Goal: Task Accomplishment & Management: Use online tool/utility

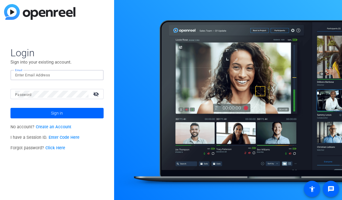
click at [71, 77] on input "Email" at bounding box center [57, 75] width 84 height 7
click at [94, 73] on img at bounding box center [94, 75] width 4 height 7
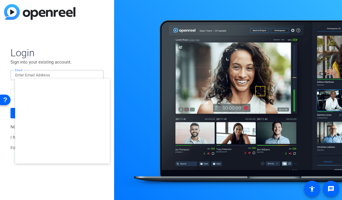
type input "[EMAIL_ADDRESS][DOMAIN_NAME]"
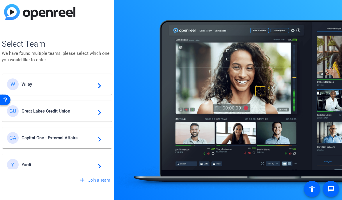
click at [72, 165] on span "Yardi" at bounding box center [58, 164] width 73 height 5
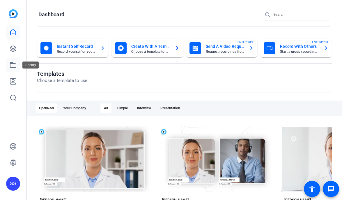
click at [15, 63] on icon at bounding box center [13, 64] width 7 height 7
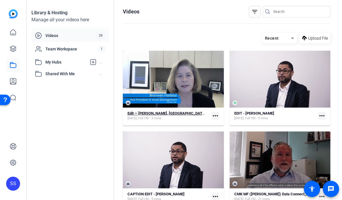
click at [181, 117] on div "Oct 9, 2025 Full HD - 3 mins" at bounding box center [165, 118] width 77 height 5
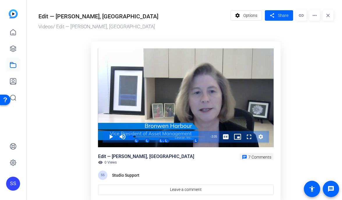
click at [263, 156] on span "7 Comments" at bounding box center [259, 157] width 23 height 5
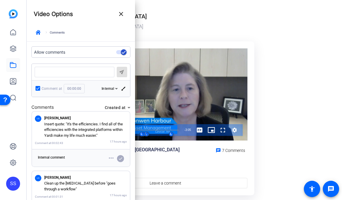
click at [98, 136] on p "Insert quote: "It's the efficiencies. I find all of the efficiencies with the i…" at bounding box center [85, 129] width 83 height 17
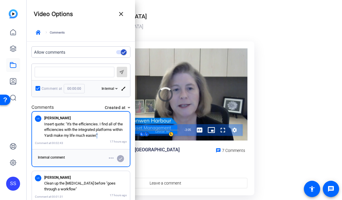
scroll to position [302, 0]
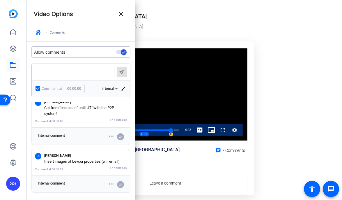
click at [82, 160] on p "Insert images of Levcor properties (will email)" at bounding box center [85, 161] width 83 height 6
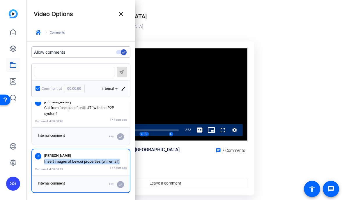
drag, startPoint x: 117, startPoint y: 162, endPoint x: 43, endPoint y: 161, distance: 73.6
click at [43, 161] on div "LG Lauren Garger Insert images of Levcor properties (will email)" at bounding box center [81, 158] width 92 height 12
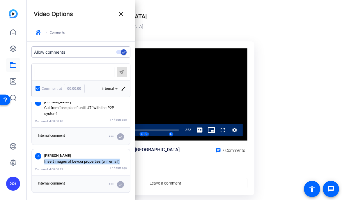
copy p "Insert images of Levcor properties (will email)"
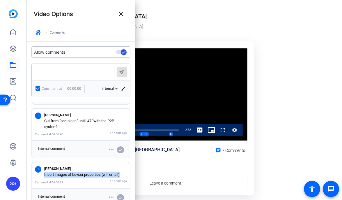
scroll to position [286, 0]
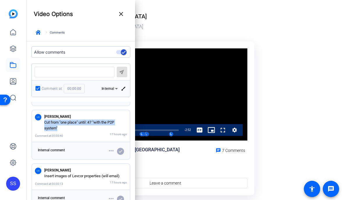
drag, startPoint x: 55, startPoint y: 127, endPoint x: 41, endPoint y: 125, distance: 13.9
click at [41, 125] on div "LG Lauren Garger Cut from "one place" until :47 "with the P2P system"" at bounding box center [81, 122] width 92 height 18
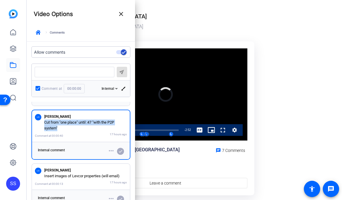
copy p "Cut from "one place" until :47 "with the P2P system""
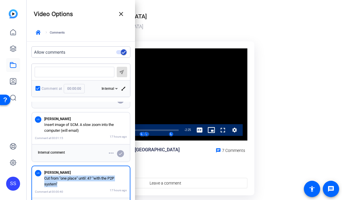
scroll to position [228, 0]
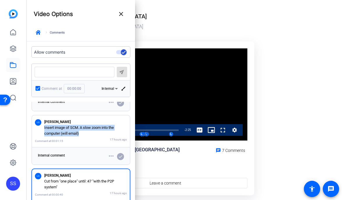
drag, startPoint x: 83, startPoint y: 132, endPoint x: 44, endPoint y: 128, distance: 39.5
click at [44, 128] on div "LG Lauren Garger Insert image of SCM. A slow zoom into the computer (will email)" at bounding box center [81, 127] width 92 height 18
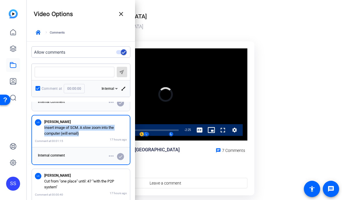
copy p "Insert image of SCM. A slow zoom into the computer (will email)"
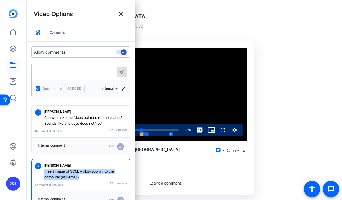
scroll to position [183, 0]
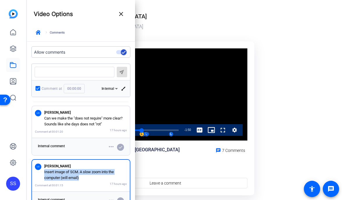
drag, startPoint x: 99, startPoint y: 123, endPoint x: 44, endPoint y: 118, distance: 55.2
click at [44, 118] on p "Can we make the "does not require" more clear? Sounds like she days does not "r…" at bounding box center [85, 120] width 83 height 11
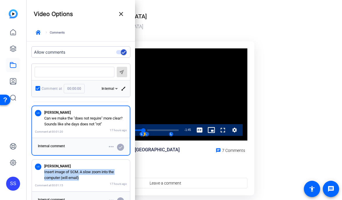
copy p "Can we make the "does not require" more clear? Sounds like she days does not "r…"
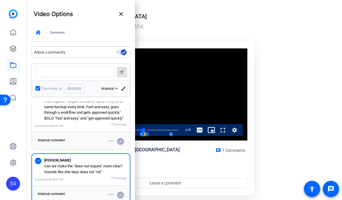
scroll to position [116, 0]
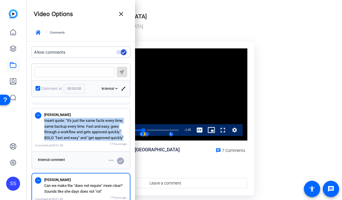
drag, startPoint x: 126, startPoint y: 139, endPoint x: 44, endPoint y: 120, distance: 84.1
click at [44, 120] on p "Insert quote: "It's just the same facts every time, same backup every time. Fas…" at bounding box center [85, 129] width 83 height 23
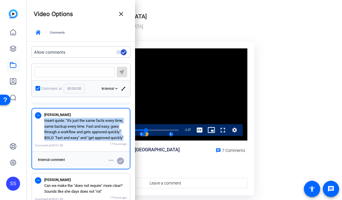
copy p "Insert quote: "It's just the same facts every time, same backup every time. Fas…"
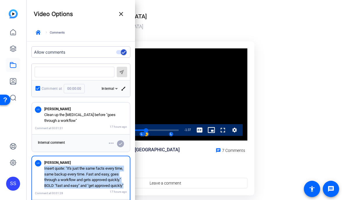
scroll to position [68, 0]
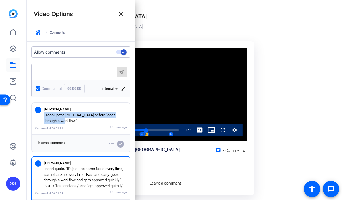
drag, startPoint x: 62, startPoint y: 121, endPoint x: 42, endPoint y: 116, distance: 20.5
click at [42, 116] on div "LG Lauren Garger Clean up the stutter before "goes through a workflow"" at bounding box center [81, 115] width 92 height 18
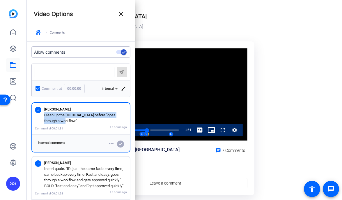
copy p "Clean up the stutter before "goes through a workflow""
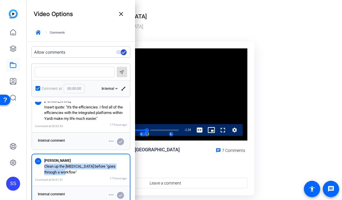
scroll to position [0, 0]
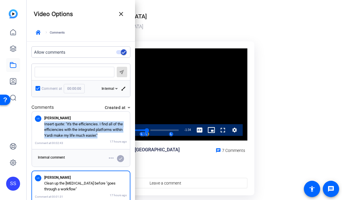
drag, startPoint x: 88, startPoint y: 132, endPoint x: 44, endPoint y: 125, distance: 44.7
click at [44, 125] on p "Insert quote: "It's the efficiencies. I find all of the efficiencies with the i…" at bounding box center [85, 129] width 83 height 17
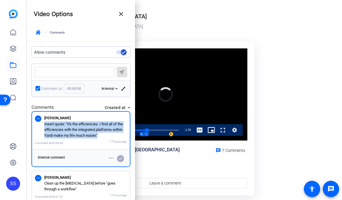
copy p "Insert quote: "It's the efficiencies. I find all of the efficiencies with the i…"
click at [118, 12] on mat-icon "close" at bounding box center [121, 13] width 7 height 7
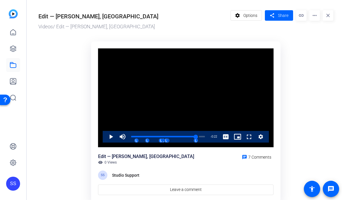
click at [14, 182] on div "SS" at bounding box center [13, 183] width 14 height 14
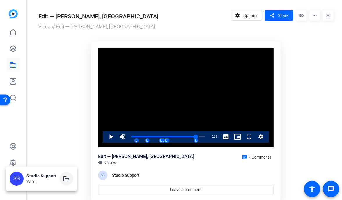
click at [66, 174] on span at bounding box center [66, 178] width 14 height 14
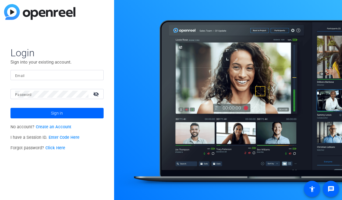
click at [71, 72] on input "Email" at bounding box center [57, 75] width 84 height 7
click at [96, 75] on img at bounding box center [94, 75] width 4 height 7
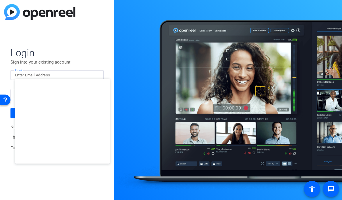
type input "studiosupport+1@openreel.com"
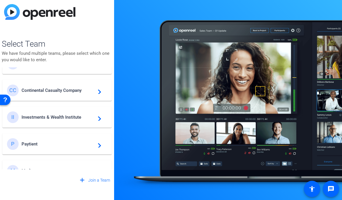
scroll to position [208, 0]
click at [66, 119] on span "Investments & Wealth Institute" at bounding box center [58, 116] width 73 height 5
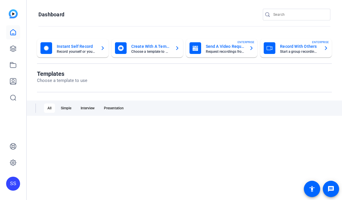
scroll to position [0, 0]
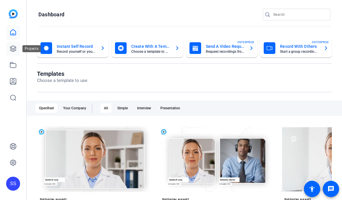
click at [17, 51] on link at bounding box center [13, 49] width 14 height 14
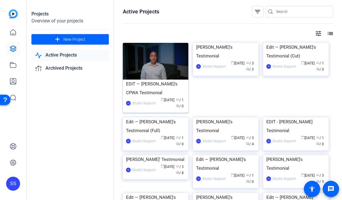
click at [137, 88] on div "EDIT — Phil's CPWA Testimonial" at bounding box center [155, 87] width 59 height 17
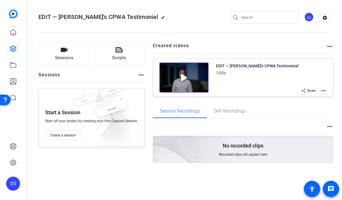
click at [322, 89] on mat-icon "more_horiz" at bounding box center [323, 90] width 7 height 7
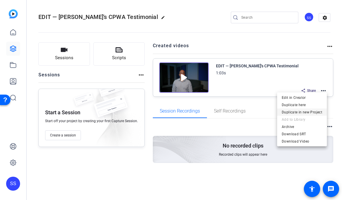
click at [312, 111] on span "Duplicate in new Project" at bounding box center [302, 112] width 40 height 7
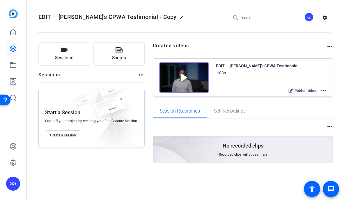
click at [180, 17] on mat-icon "edit" at bounding box center [183, 18] width 7 height 7
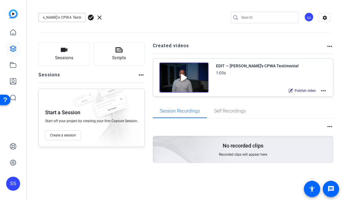
drag, startPoint x: 65, startPoint y: 17, endPoint x: 148, endPoint y: 0, distance: 84.7
click at [142, 23] on div "EDIT — Phil's CPWA Testimonial - Copy check_circle clear SS settings" at bounding box center [184, 18] width 292 height 44
type input "EDIT — Phil's CIMA Testimonial"
click at [92, 16] on span "check_circle" at bounding box center [90, 17] width 7 height 7
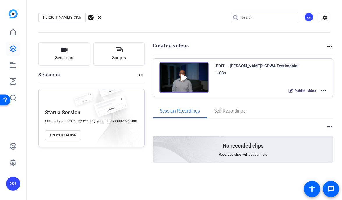
scroll to position [0, 0]
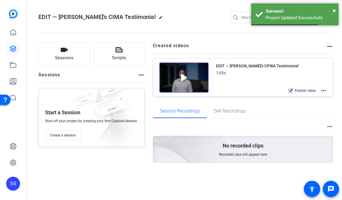
click at [320, 91] on mat-icon "more_horiz" at bounding box center [323, 90] width 7 height 7
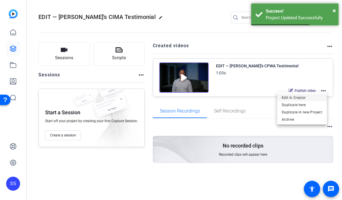
click at [313, 95] on span "Edit in Creator" at bounding box center [302, 97] width 40 height 7
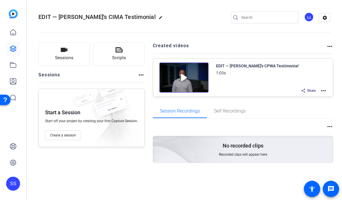
click at [15, 183] on div "SS" at bounding box center [13, 183] width 14 height 14
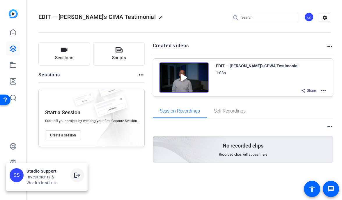
click at [79, 172] on mat-icon "logout" at bounding box center [77, 174] width 7 height 7
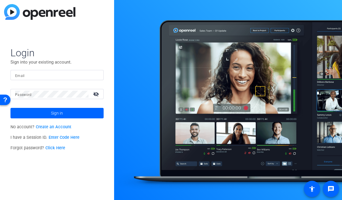
click at [58, 80] on div at bounding box center [57, 75] width 84 height 10
click at [94, 75] on img at bounding box center [94, 75] width 4 height 7
type input "studiosupport+1@openreel.com"
click at [82, 76] on input "Email" at bounding box center [57, 75] width 84 height 7
click at [95, 74] on img at bounding box center [94, 75] width 4 height 7
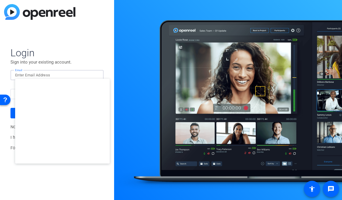
type input "studiosupport@openreel.com"
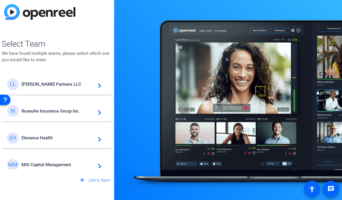
click at [51, 134] on div "EH Elevance Health navigate_next" at bounding box center [57, 138] width 100 height 12
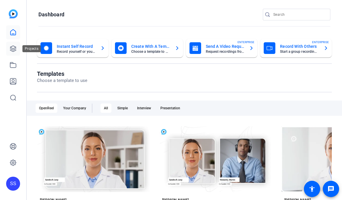
click at [13, 46] on icon at bounding box center [13, 49] width 6 height 6
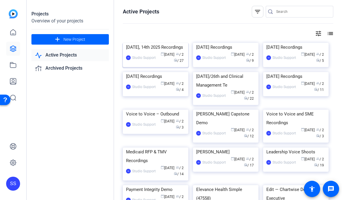
click at [155, 43] on img at bounding box center [155, 43] width 65 height 0
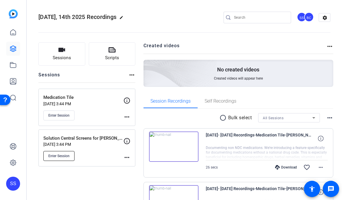
click at [72, 153] on button "Enter Session" at bounding box center [58, 156] width 31 height 10
drag, startPoint x: 111, startPoint y: 138, endPoint x: 45, endPoint y: 139, distance: 66.4
click at [45, 139] on p "Solution Central Screens for ANA" at bounding box center [83, 138] width 80 height 7
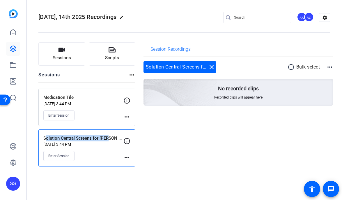
drag, startPoint x: 109, startPoint y: 144, endPoint x: 127, endPoint y: 116, distance: 33.5
click at [109, 144] on p "Oct 10, 2025 @ 3:44 PM" at bounding box center [83, 144] width 80 height 5
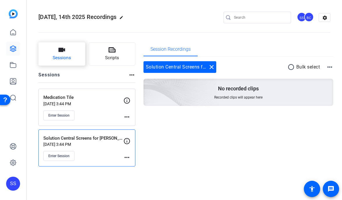
click at [65, 57] on span "Sessions" at bounding box center [62, 57] width 18 height 7
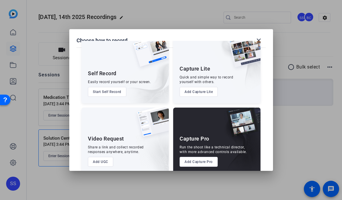
scroll to position [23, 0]
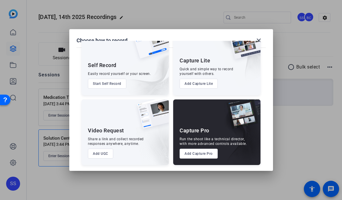
click at [208, 150] on button "Add Capture Pro" at bounding box center [199, 153] width 38 height 10
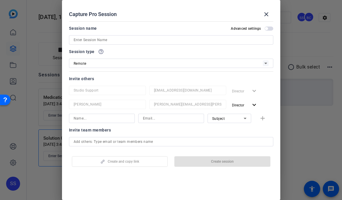
click at [157, 63] on div "Remote" at bounding box center [168, 63] width 189 height 7
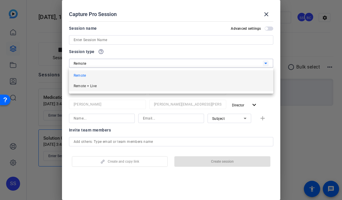
click at [154, 90] on mat-option "Remote + Live" at bounding box center [171, 86] width 204 height 10
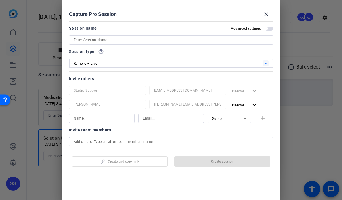
click at [124, 40] on input at bounding box center [171, 39] width 195 height 7
type input "S"
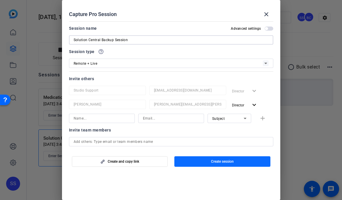
type input "Solution Central Backup Session"
click at [211, 161] on span "Create session" at bounding box center [222, 161] width 23 height 5
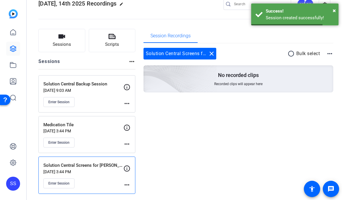
scroll to position [14, 0]
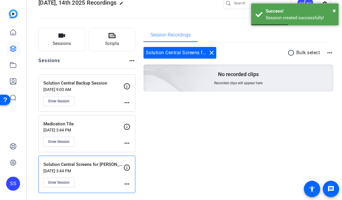
click at [126, 104] on mat-icon "more_horiz" at bounding box center [126, 102] width 7 height 7
click at [132, 111] on span "Edit Session" at bounding box center [141, 110] width 26 height 7
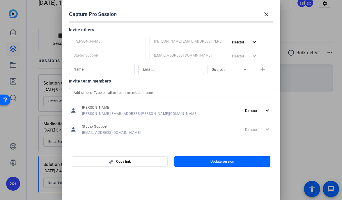
scroll to position [0, 0]
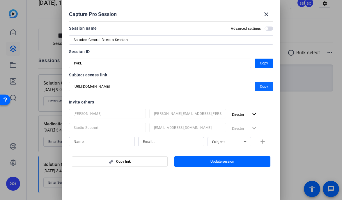
click at [258, 85] on span "button" at bounding box center [264, 86] width 19 height 14
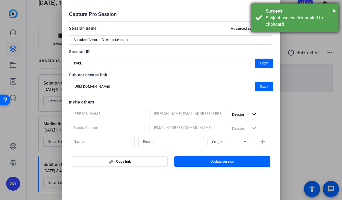
click at [272, 15] on div "Subject access link copied to clipboard" at bounding box center [300, 21] width 68 height 13
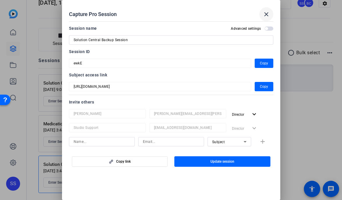
click at [266, 14] on mat-icon "close" at bounding box center [266, 14] width 7 height 7
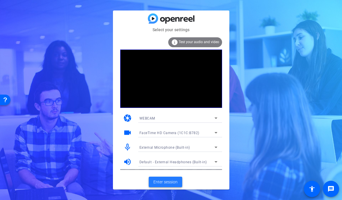
click at [169, 183] on span "Enter session" at bounding box center [165, 182] width 24 height 6
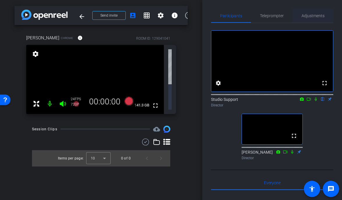
click at [311, 15] on span "Adjustments" at bounding box center [313, 16] width 23 height 4
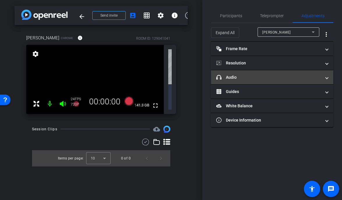
click at [274, 75] on mat-panel-title "headphone icon Audio" at bounding box center [268, 77] width 105 height 6
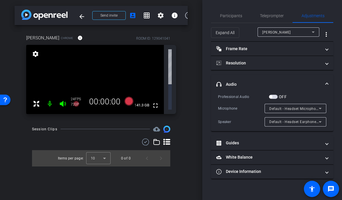
click at [314, 123] on span "Default - Headset Earphone (Jabra Link 380) (0b0e:24c8)" at bounding box center [318, 121] width 98 height 5
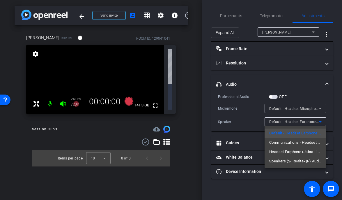
click at [316, 159] on span "Speakers (2- Realtek(R) Audio)" at bounding box center [295, 160] width 52 height 7
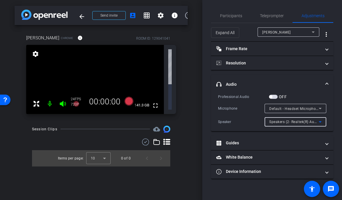
click at [300, 107] on span "Default - Headset Microphone (Jabra Link 380) (0b0e:24c8)" at bounding box center [320, 108] width 102 height 5
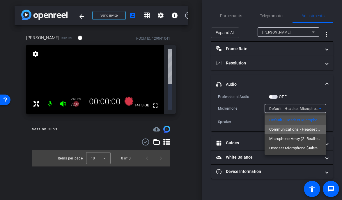
click at [304, 130] on span "Communications - Headset Microphone (Jabra Link 380) (0b0e:24c8)" at bounding box center [295, 129] width 52 height 7
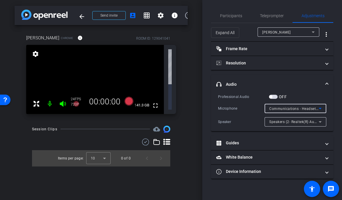
click at [309, 108] on span "Communications - Headset Microphone (Jabra Link 380) (0b0e:24c8)" at bounding box center [328, 108] width 118 height 5
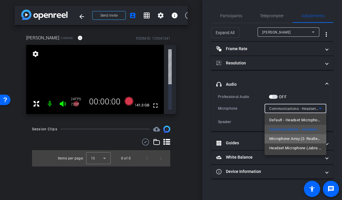
click at [307, 138] on span "Microphone Array (2- Realtek(R) Audio)" at bounding box center [295, 138] width 52 height 7
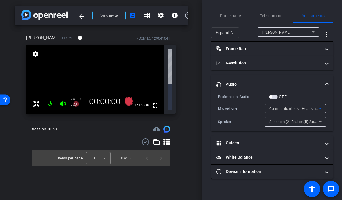
click at [310, 108] on span "Communications - Headset Microphone (Jabra Link 380) (0b0e:24c8)" at bounding box center [328, 108] width 118 height 5
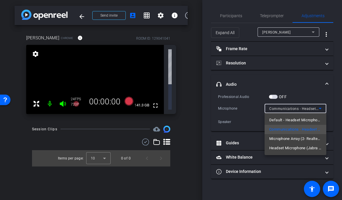
click at [302, 148] on span "Headset Microphone (Jabra Link 380) (0b0e:24c8)" at bounding box center [295, 147] width 52 height 7
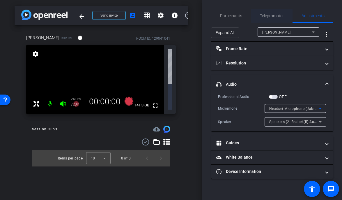
click at [279, 14] on span "Teleprompter" at bounding box center [272, 16] width 24 height 4
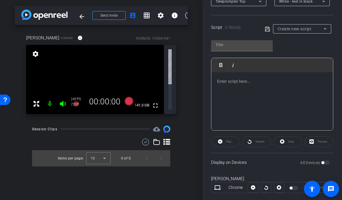
scroll to position [102, 0]
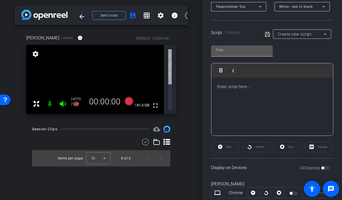
click at [261, 54] on div at bounding box center [242, 49] width 52 height 9
click at [263, 52] on input "text" at bounding box center [242, 50] width 52 height 7
type input "abdul"
click at [241, 108] on div at bounding box center [272, 106] width 122 height 58
click at [270, 34] on span at bounding box center [269, 33] width 8 height 5
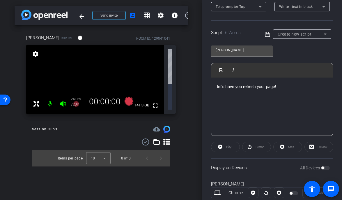
click at [268, 35] on icon at bounding box center [267, 34] width 5 height 7
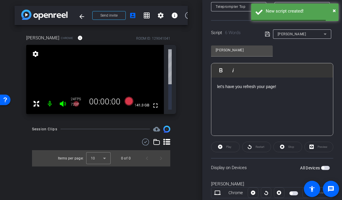
click at [321, 169] on span "button" at bounding box center [325, 168] width 9 height 4
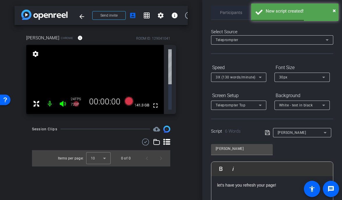
scroll to position [0, 0]
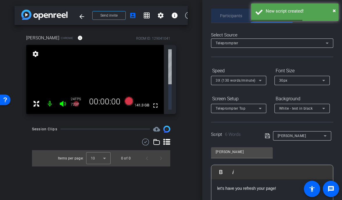
click at [235, 15] on span "Participants" at bounding box center [231, 16] width 22 height 4
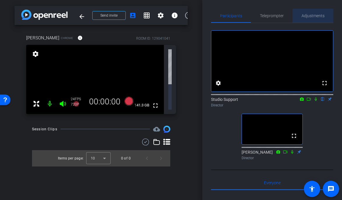
click at [312, 19] on span "Adjustments" at bounding box center [313, 16] width 23 height 14
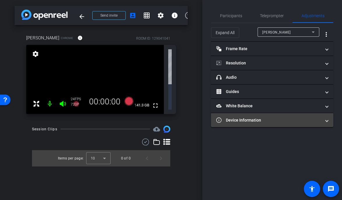
click at [261, 118] on mat-panel-title "Device Information" at bounding box center [268, 120] width 105 height 6
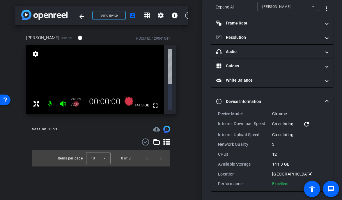
scroll to position [26, 0]
drag, startPoint x: 287, startPoint y: 181, endPoint x: 219, endPoint y: 114, distance: 95.9
click at [219, 114] on div "Device Model Chrome Internet Download Speed Calculating... refresh Internet Upl…" at bounding box center [272, 148] width 108 height 76
copy div "Device Model Chrome Internet Download Speed Calculating... refresh Internet Upl…"
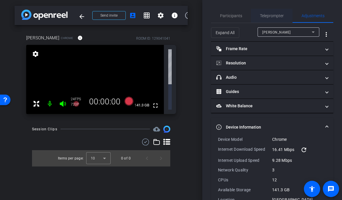
click at [270, 10] on span "Teleprompter" at bounding box center [272, 16] width 24 height 14
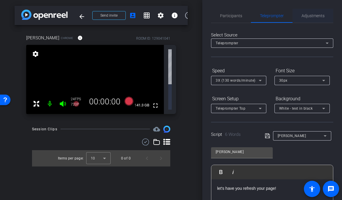
click at [300, 18] on div "Adjustments" at bounding box center [313, 16] width 41 height 14
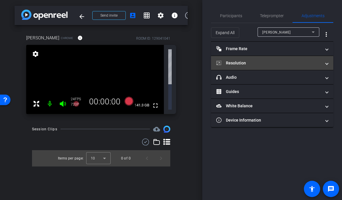
click at [267, 64] on mat-panel-title "Resolution" at bounding box center [268, 63] width 105 height 6
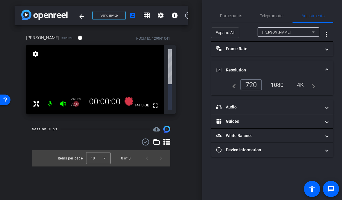
click at [279, 86] on div "1080" at bounding box center [277, 85] width 22 height 10
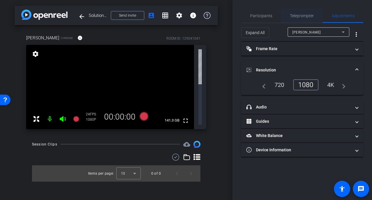
click at [292, 15] on span "Teleprompter" at bounding box center [302, 16] width 24 height 4
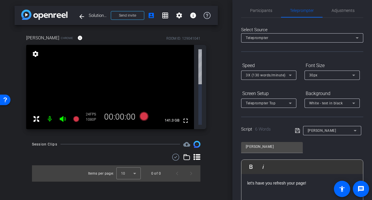
scroll to position [12, 0]
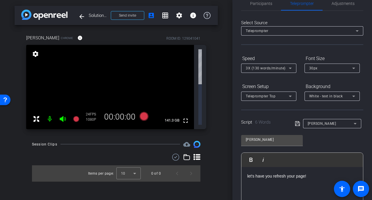
click at [320, 174] on p "let's have you refresh your page!" at bounding box center [302, 176] width 110 height 6
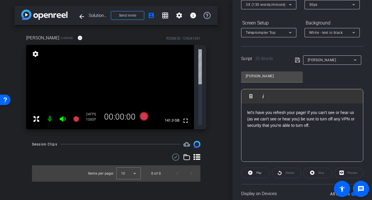
scroll to position [118, 0]
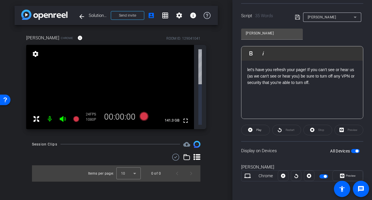
click at [298, 16] on icon at bounding box center [297, 17] width 5 height 5
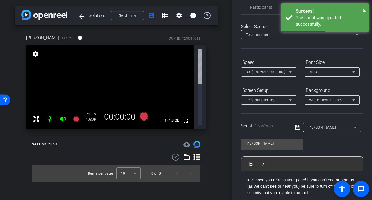
scroll to position [0, 0]
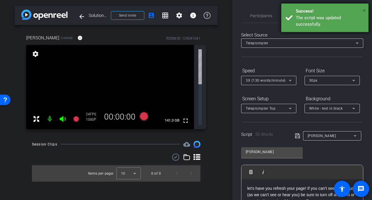
click at [342, 11] on span "×" at bounding box center [364, 10] width 3 height 7
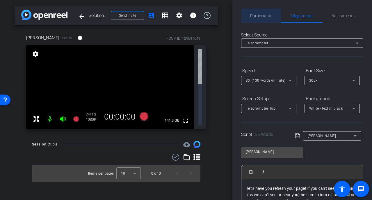
click at [261, 16] on span "Participants" at bounding box center [261, 16] width 22 height 4
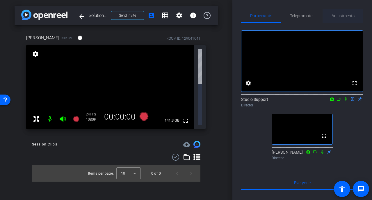
click at [342, 17] on span "Adjustments" at bounding box center [343, 16] width 23 height 4
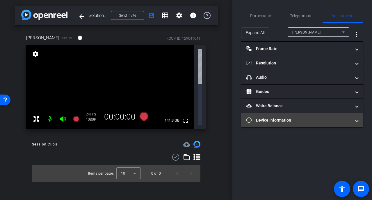
click at [307, 119] on mat-panel-title "Device Information" at bounding box center [299, 120] width 105 height 6
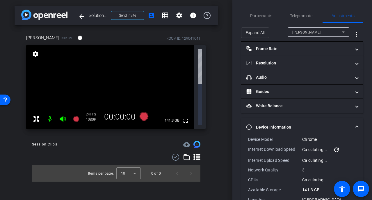
scroll to position [26, 0]
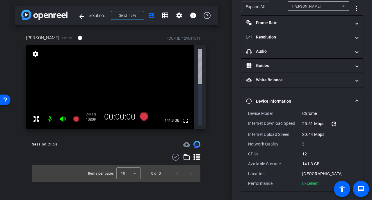
drag, startPoint x: 317, startPoint y: 182, endPoint x: 249, endPoint y: 113, distance: 96.7
click at [249, 113] on div "Device Model Chrome Internet Download Speed 25.51 Mbps refresh Internet Upload …" at bounding box center [302, 148] width 108 height 76
copy div "Device Model Chrome Internet Download Speed 25.51 Mbps refresh Internet Upload …"
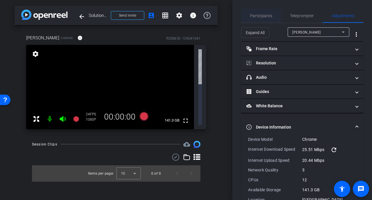
click at [271, 19] on span "Participants" at bounding box center [261, 16] width 22 height 14
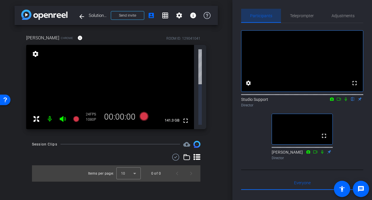
click at [271, 18] on span "Participants" at bounding box center [261, 16] width 22 height 14
click at [329, 15] on div "Adjustments" at bounding box center [343, 16] width 41 height 14
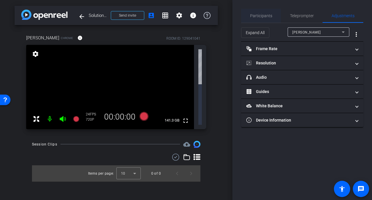
click at [258, 14] on span "Participants" at bounding box center [261, 16] width 22 height 4
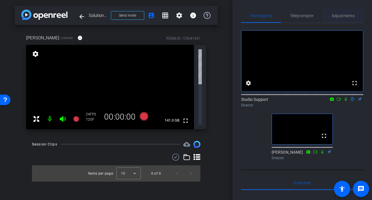
click at [337, 15] on span "Adjustments" at bounding box center [343, 16] width 23 height 4
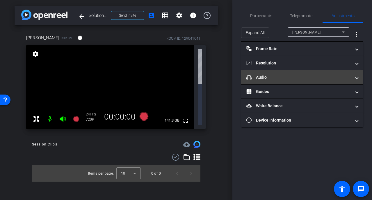
click at [292, 79] on mat-panel-title "headphone icon Audio" at bounding box center [299, 77] width 105 height 6
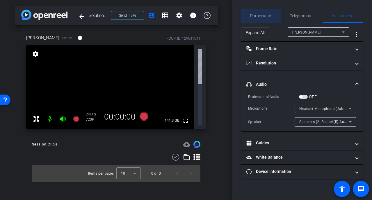
click at [260, 16] on span "Participants" at bounding box center [261, 16] width 22 height 4
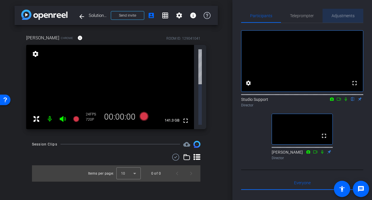
click at [336, 12] on span "Adjustments" at bounding box center [343, 16] width 23 height 14
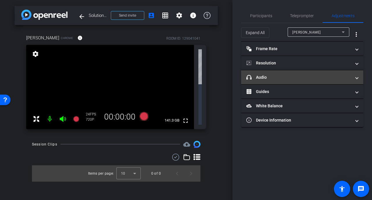
click at [299, 71] on mat-expansion-panel-header "headphone icon Audio" at bounding box center [302, 77] width 122 height 14
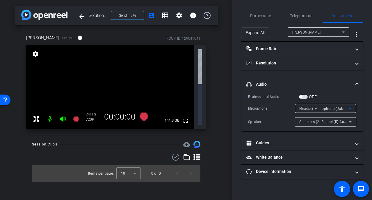
click at [328, 109] on span "Headset Microphone (Jabra Link 380) (0b0e:24c8)" at bounding box center [343, 108] width 86 height 5
click at [327, 119] on div "Speakers (2- Realtek(R) Audio)" at bounding box center [324, 121] width 49 height 7
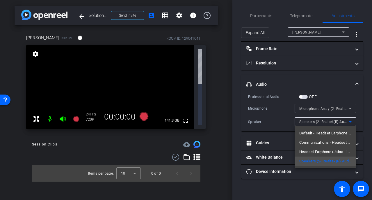
click at [262, 17] on div at bounding box center [186, 100] width 372 height 200
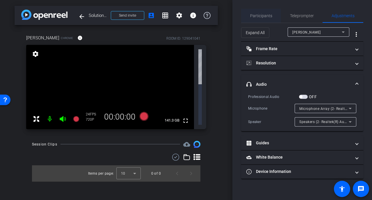
click at [267, 16] on span "Participants" at bounding box center [261, 16] width 22 height 4
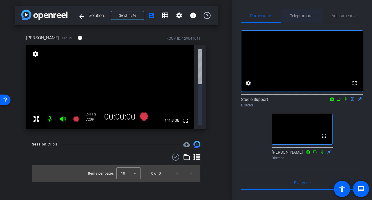
click at [300, 14] on span "Teleprompter" at bounding box center [302, 16] width 24 height 4
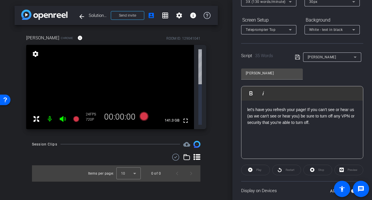
scroll to position [118, 0]
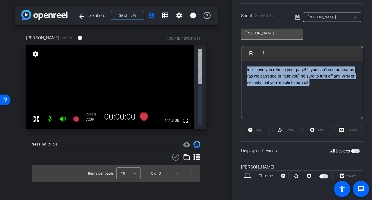
drag, startPoint x: 321, startPoint y: 85, endPoint x: 220, endPoint y: 54, distance: 105.1
click at [220, 54] on div "arrow_back Solution Central Screens for ANA Back to project Send invite account…" at bounding box center [186, 100] width 372 height 200
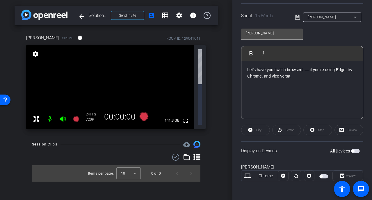
click at [297, 18] on icon at bounding box center [297, 17] width 5 height 5
click at [311, 82] on div "Let's have you switch browsers — if you're using Edge, try Chrome, and vice ver…" at bounding box center [303, 90] width 122 height 58
drag, startPoint x: 309, startPoint y: 75, endPoint x: 262, endPoint y: 75, distance: 47.4
click at [262, 75] on div "Let's have you switch browsers — if you're using Edge, try Chrome, and vice ver…" at bounding box center [303, 90] width 122 height 58
click at [298, 18] on icon at bounding box center [297, 17] width 5 height 7
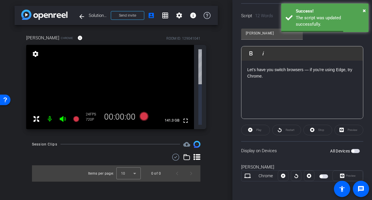
scroll to position [0, 0]
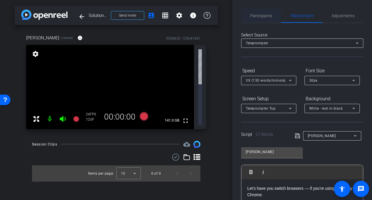
click at [261, 19] on span "Participants" at bounding box center [261, 16] width 22 height 14
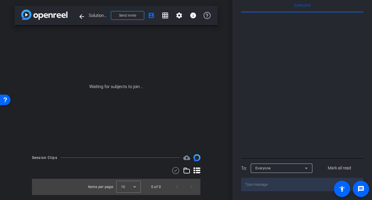
scroll to position [189, 0]
click at [269, 185] on textarea at bounding box center [302, 184] width 122 height 13
paste textarea "https://capture.openreel.com/subject/MODE_OTP?otp=ewkE"
type textarea "https://capture.openreel.com/subject/MODE_OTP?otp=ewkE"
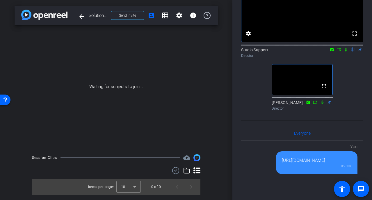
scroll to position [0, 0]
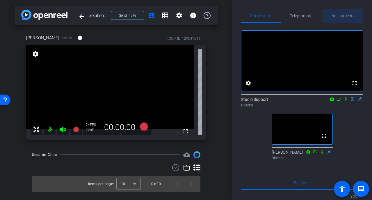
click at [339, 17] on span "Adjustments" at bounding box center [343, 16] width 23 height 4
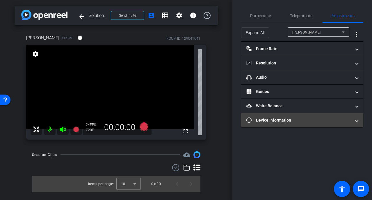
click at [277, 122] on mat-panel-title "Device Information" at bounding box center [299, 120] width 105 height 6
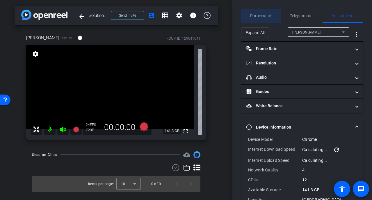
click at [270, 17] on span "Participants" at bounding box center [261, 16] width 22 height 4
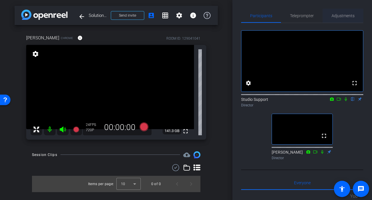
click at [337, 17] on span "Adjustments" at bounding box center [343, 16] width 23 height 4
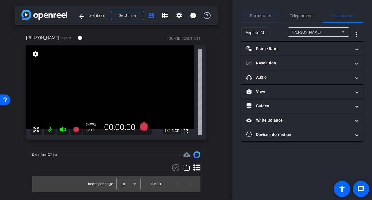
click at [265, 15] on span "Participants" at bounding box center [261, 16] width 22 height 4
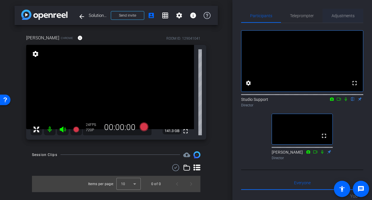
click at [342, 16] on span "Adjustments" at bounding box center [343, 16] width 23 height 4
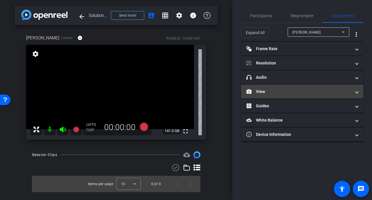
click at [286, 93] on mat-panel-title "View" at bounding box center [299, 91] width 105 height 6
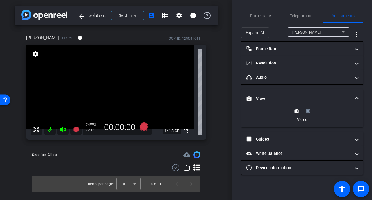
click at [311, 111] on div "|" at bounding box center [302, 111] width 21 height 6
click at [309, 111] on rect at bounding box center [308, 110] width 3 height 2
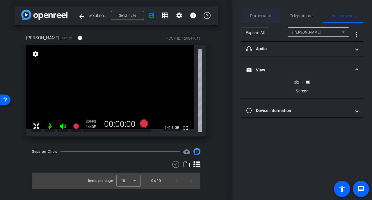
click at [263, 14] on span "Participants" at bounding box center [261, 16] width 22 height 4
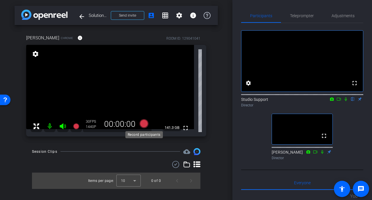
click at [147, 120] on icon at bounding box center [143, 123] width 9 height 9
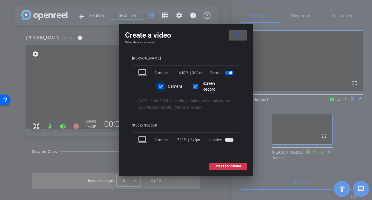
click at [162, 88] on input "Camera" at bounding box center [161, 86] width 12 height 12
checkbox input "false"
click at [237, 165] on span "START RECORDING" at bounding box center [229, 166] width 26 height 3
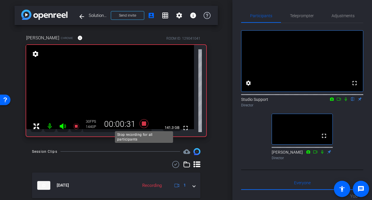
click at [144, 124] on icon at bounding box center [143, 123] width 9 height 9
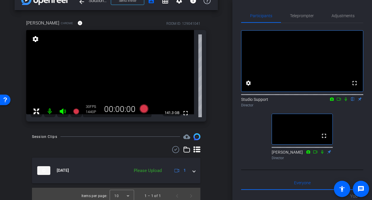
scroll to position [19, 0]
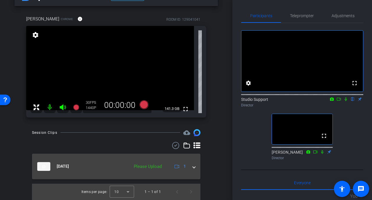
click at [194, 169] on span at bounding box center [194, 166] width 2 height 6
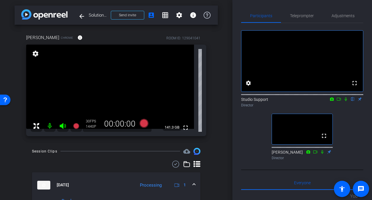
scroll to position [0, 0]
click at [341, 17] on span "Adjustments" at bounding box center [343, 16] width 23 height 4
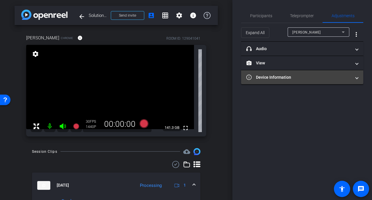
click at [280, 80] on mat-expansion-panel-header "Device Information" at bounding box center [302, 77] width 122 height 14
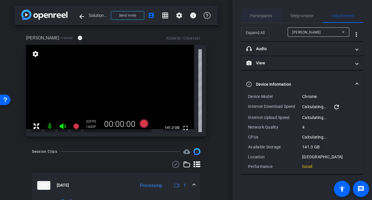
click at [267, 18] on span "Participants" at bounding box center [261, 16] width 22 height 4
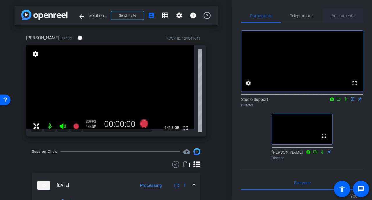
click at [342, 14] on span "Adjustments" at bounding box center [343, 16] width 23 height 4
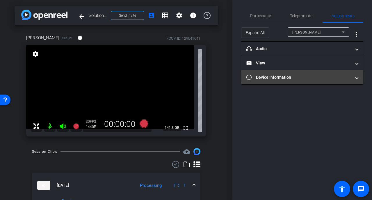
click at [297, 75] on mat-panel-title "Device Information" at bounding box center [299, 77] width 105 height 6
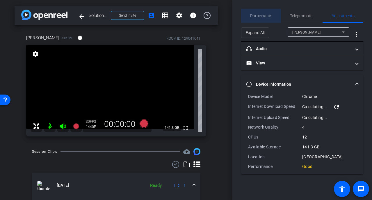
click at [266, 17] on span "Participants" at bounding box center [261, 16] width 22 height 4
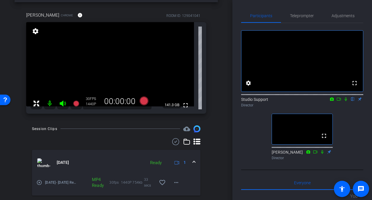
scroll to position [39, 0]
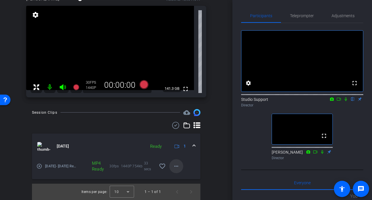
click at [180, 165] on span at bounding box center [176, 166] width 14 height 14
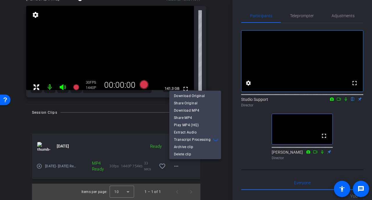
click at [186, 96] on span "Download Original" at bounding box center [195, 95] width 42 height 7
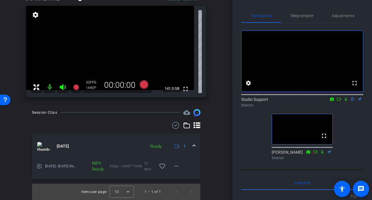
click at [342, 101] on icon at bounding box center [346, 99] width 5 height 4
click at [342, 101] on icon at bounding box center [346, 99] width 3 height 4
click at [144, 85] on icon at bounding box center [143, 84] width 9 height 9
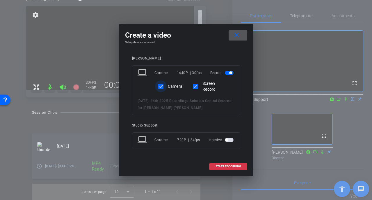
click at [165, 83] on input "Camera" at bounding box center [161, 86] width 12 height 12
checkbox input "false"
click at [236, 37] on mat-icon "close" at bounding box center [236, 34] width 7 height 7
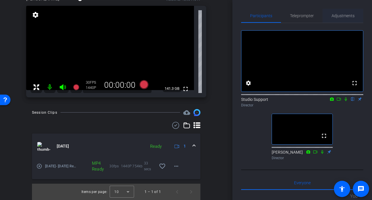
click at [342, 17] on span "Adjustments" at bounding box center [343, 16] width 23 height 4
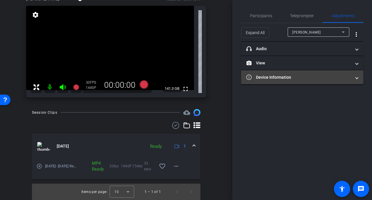
click at [283, 83] on mat-expansion-panel-header "Device Information" at bounding box center [302, 77] width 122 height 14
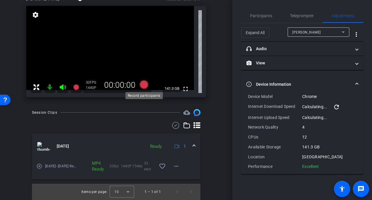
click at [148, 84] on icon at bounding box center [143, 84] width 9 height 9
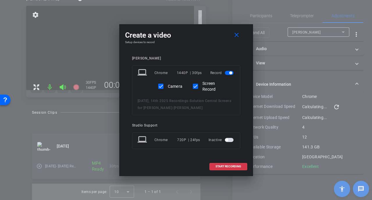
click at [170, 84] on label "Camera" at bounding box center [175, 86] width 16 height 6
click at [167, 84] on input "Camera" at bounding box center [161, 86] width 12 height 12
checkbox input "false"
click at [218, 165] on span "START RECORDING" at bounding box center [229, 166] width 26 height 3
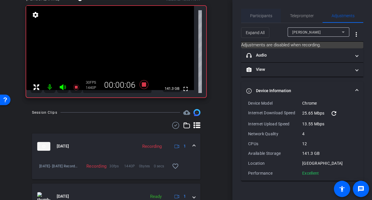
click at [264, 20] on span "Participants" at bounding box center [261, 16] width 22 height 14
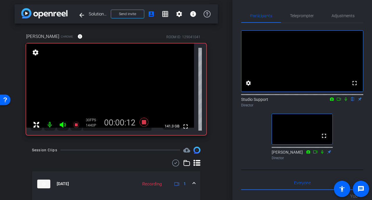
scroll to position [0, 0]
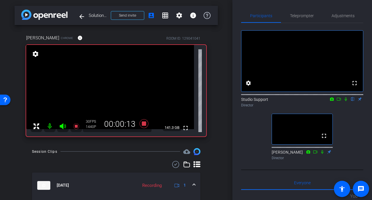
click at [342, 117] on div "fullscreen settings Studio Support flip Director fullscreen Blake Cole Director" at bounding box center [302, 92] width 122 height 139
click at [342, 101] on icon at bounding box center [346, 99] width 5 height 4
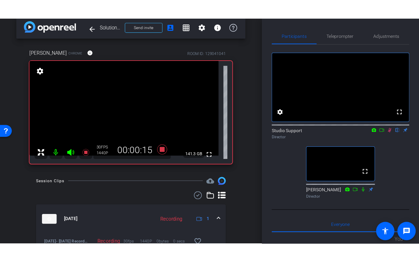
scroll to position [8, 0]
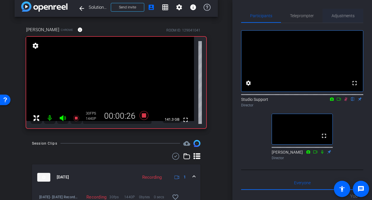
click at [342, 17] on span "Adjustments" at bounding box center [343, 16] width 23 height 4
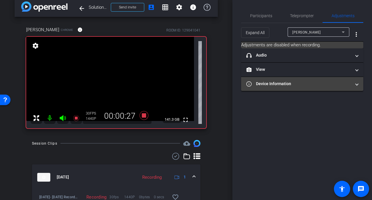
click at [287, 87] on mat-expansion-panel-header "Device Information" at bounding box center [302, 84] width 122 height 14
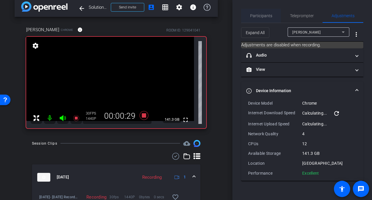
click at [262, 20] on span "Participants" at bounding box center [261, 16] width 22 height 14
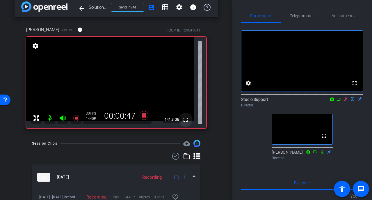
click at [187, 119] on mat-icon "fullscreen" at bounding box center [185, 119] width 7 height 7
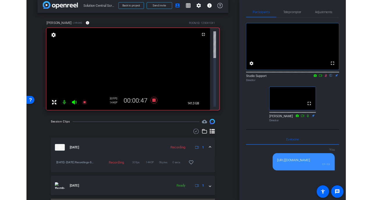
scroll to position [0, 0]
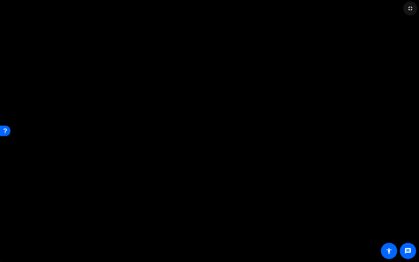
click at [342, 8] on mat-icon "fullscreen_exit" at bounding box center [410, 8] width 7 height 7
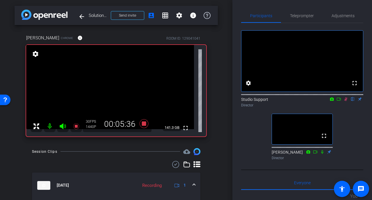
click at [339, 101] on icon at bounding box center [339, 99] width 5 height 4
click at [341, 19] on span "Adjustments" at bounding box center [343, 16] width 23 height 14
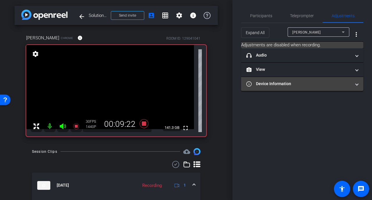
click at [314, 85] on mat-panel-title "Device Information" at bounding box center [299, 84] width 105 height 6
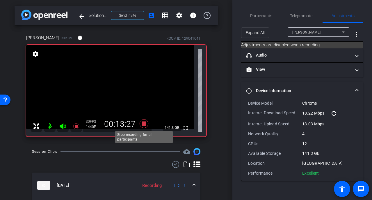
click at [143, 122] on icon at bounding box center [143, 123] width 9 height 9
click at [253, 15] on span "Participants" at bounding box center [261, 16] width 22 height 4
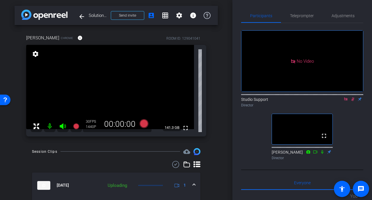
click at [342, 97] on icon at bounding box center [353, 99] width 3 height 4
click at [342, 97] on icon at bounding box center [353, 99] width 2 height 4
click at [342, 97] on icon at bounding box center [345, 98] width 3 height 3
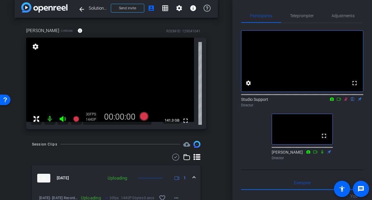
scroll to position [28, 0]
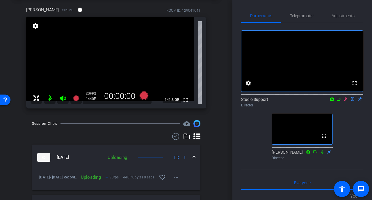
click at [342, 101] on icon at bounding box center [346, 99] width 3 height 4
click at [342, 101] on icon at bounding box center [346, 99] width 5 height 4
click at [146, 93] on icon at bounding box center [143, 95] width 9 height 9
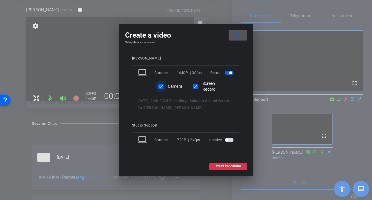
click at [164, 83] on input "Camera" at bounding box center [161, 86] width 12 height 12
checkbox input "false"
click at [230, 167] on span "START RECORDING" at bounding box center [229, 166] width 26 height 3
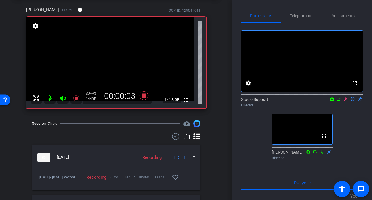
click at [342, 101] on icon at bounding box center [346, 99] width 3 height 4
click at [342, 101] on icon at bounding box center [346, 99] width 2 height 4
click at [339, 100] on icon at bounding box center [339, 99] width 4 height 3
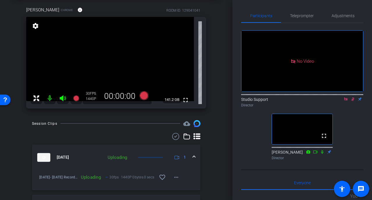
click at [166, 116] on div "arrow_back Solution Central Screens for ANA Back to project Send invite account…" at bounding box center [116, 72] width 233 height 200
click at [331, 107] on div "Studio Support Director" at bounding box center [302, 101] width 122 height 11
click at [342, 100] on icon at bounding box center [345, 98] width 3 height 3
click at [174, 179] on mat-icon "more_horiz" at bounding box center [176, 176] width 7 height 7
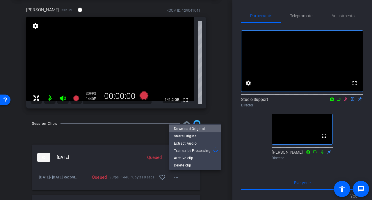
click at [203, 129] on span "Download Original" at bounding box center [195, 128] width 42 height 7
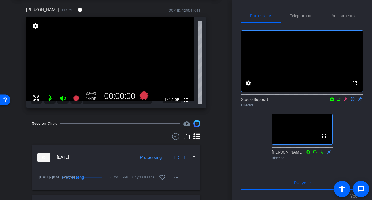
click at [159, 132] on div "Session Clips cloud_upload Oct 15, 2025 Processing 1 Oct 13th- 14th 2025 Record…" at bounding box center [116, 195] width 203 height 151
click at [144, 97] on icon at bounding box center [143, 95] width 9 height 9
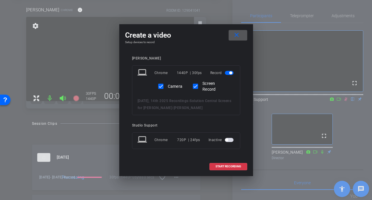
click at [174, 84] on label "Camera" at bounding box center [175, 86] width 16 height 6
click at [167, 84] on input "Camera" at bounding box center [161, 86] width 12 height 12
checkbox input "false"
click at [231, 167] on span "START RECORDING" at bounding box center [229, 166] width 26 height 3
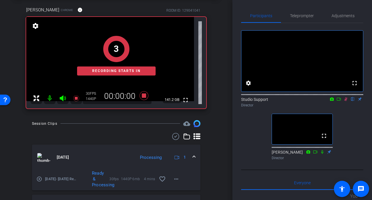
click at [342, 101] on icon at bounding box center [346, 99] width 5 height 4
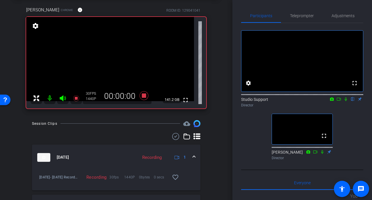
click at [342, 101] on icon at bounding box center [346, 99] width 5 height 4
click at [339, 101] on icon at bounding box center [339, 99] width 5 height 4
click at [342, 101] on icon at bounding box center [353, 99] width 3 height 4
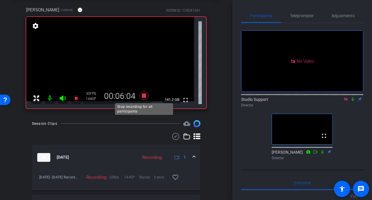
click at [147, 93] on icon at bounding box center [144, 95] width 14 height 10
click at [342, 101] on icon at bounding box center [346, 99] width 5 height 4
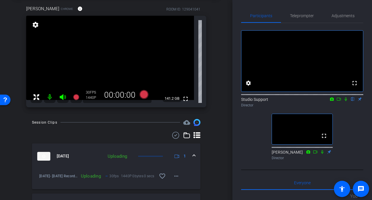
scroll to position [30, 0]
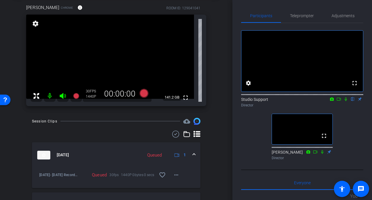
click at [342, 101] on icon at bounding box center [346, 99] width 2 height 4
click at [342, 101] on icon at bounding box center [346, 99] width 3 height 4
click at [147, 93] on icon at bounding box center [143, 93] width 9 height 9
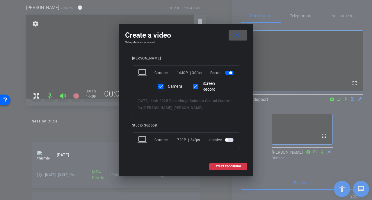
click at [167, 85] on div at bounding box center [161, 86] width 14 height 14
checkbox input "false"
click at [229, 165] on span "START RECORDING" at bounding box center [229, 166] width 26 height 3
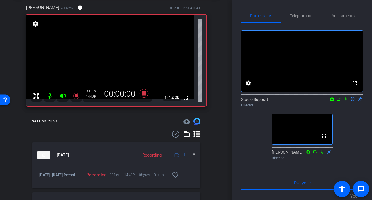
click at [342, 101] on icon at bounding box center [346, 99] width 5 height 4
click at [342, 15] on span "Adjustments" at bounding box center [343, 16] width 23 height 4
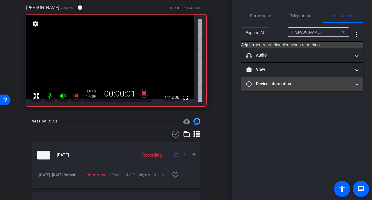
click at [282, 77] on mat-expansion-panel-header "Device Information" at bounding box center [302, 84] width 122 height 14
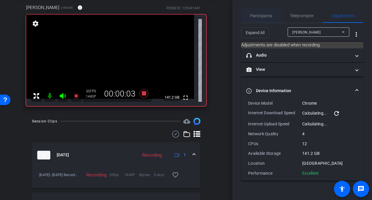
click at [256, 13] on span "Participants" at bounding box center [261, 16] width 22 height 14
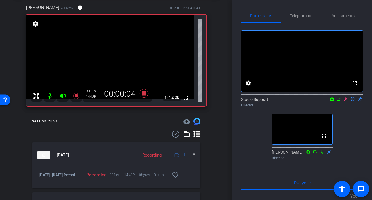
click at [339, 101] on icon at bounding box center [339, 99] width 5 height 4
drag, startPoint x: 343, startPoint y: 120, endPoint x: 348, endPoint y: 110, distance: 11.3
click at [342, 119] on div "No Video Studio Support Director fullscreen Blake Cole Director" at bounding box center [302, 92] width 122 height 139
click at [342, 101] on icon at bounding box center [353, 99] width 5 height 4
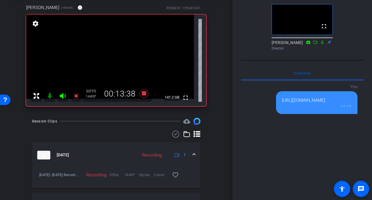
scroll to position [0, 0]
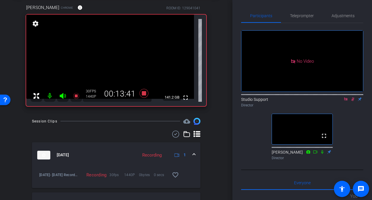
click at [342, 101] on icon at bounding box center [353, 99] width 5 height 4
click at [342, 101] on icon at bounding box center [346, 99] width 5 height 4
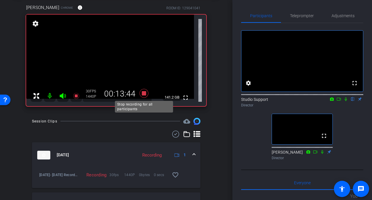
click at [143, 93] on icon at bounding box center [143, 93] width 9 height 9
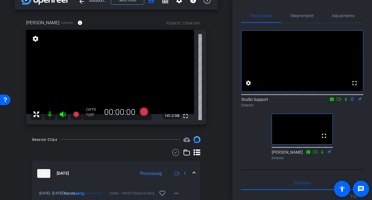
scroll to position [6, 0]
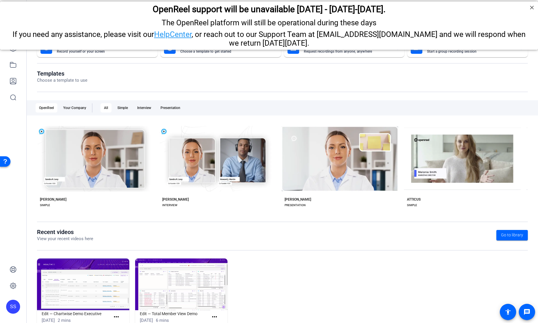
click at [7, 309] on div "SS" at bounding box center [13, 307] width 14 height 14
click at [70, 301] on mat-icon "logout" at bounding box center [67, 302] width 7 height 7
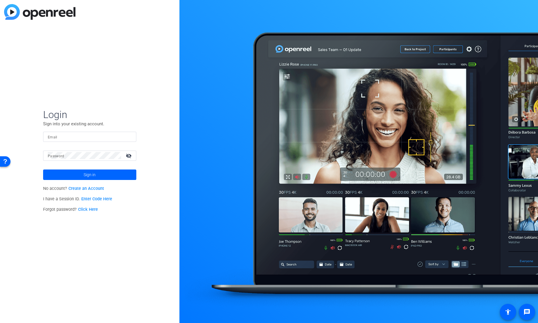
click at [84, 134] on input "Email" at bounding box center [90, 136] width 84 height 7
click at [127, 142] on div at bounding box center [90, 137] width 84 height 10
click at [127, 138] on img at bounding box center [127, 136] width 4 height 7
type input "[EMAIL_ADDRESS][DOMAIN_NAME]"
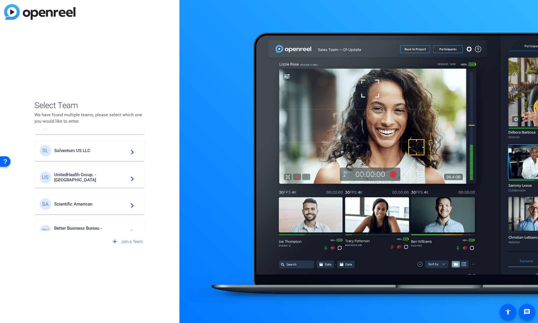
scroll to position [140, 0]
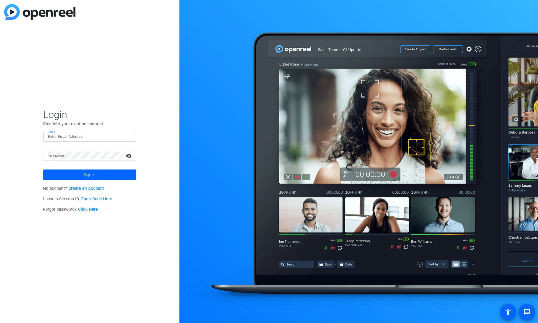
click at [125, 138] on div at bounding box center [90, 137] width 84 height 10
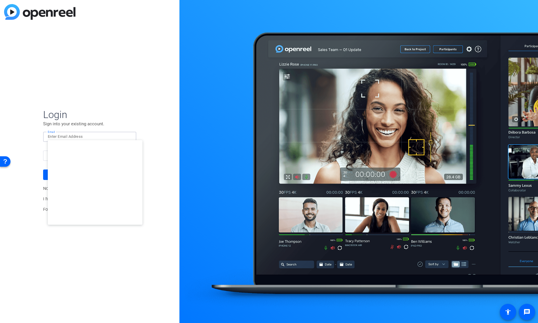
type input "studiosupport+3@openreel.com"
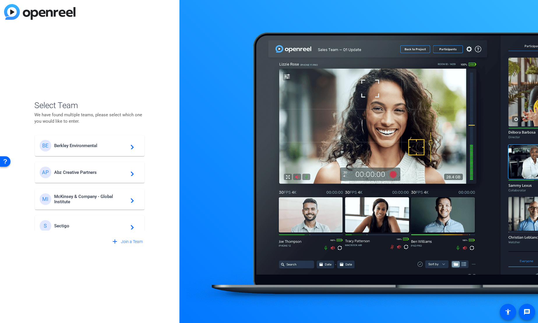
click at [100, 148] on span "Berkley Environmental" at bounding box center [90, 145] width 73 height 5
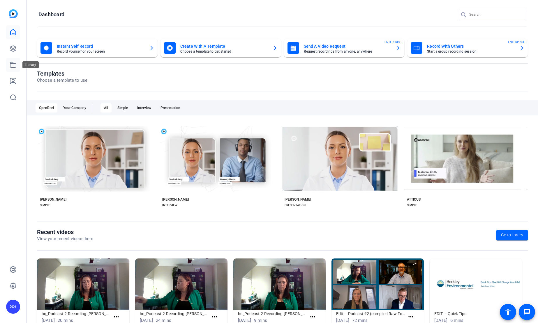
click at [14, 67] on icon at bounding box center [13, 64] width 7 height 7
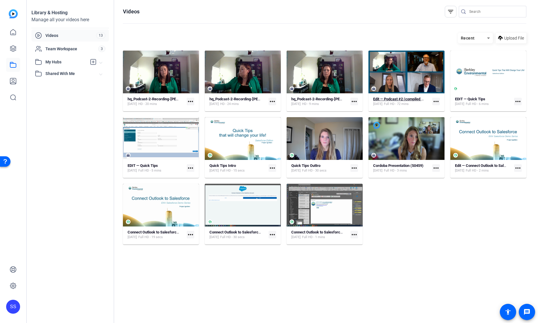
click at [377, 102] on span "Oct 1, 2025" at bounding box center [377, 104] width 9 height 5
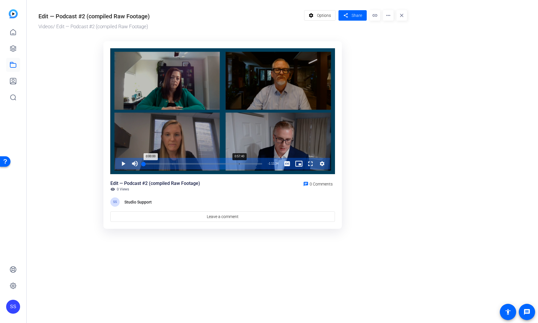
click at [238, 162] on div "Loaded : 0.26% 0:57:40 0:00:00" at bounding box center [203, 164] width 124 height 12
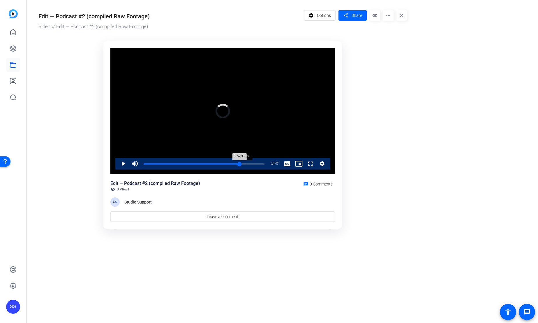
drag, startPoint x: 240, startPoint y: 164, endPoint x: 245, endPoint y: 164, distance: 4.4
click at [239, 164] on div "0:57:35" at bounding box center [192, 163] width 96 height 1
click at [249, 164] on div "1:02:27" at bounding box center [249, 163] width 0 height 1
click at [178, 165] on div "Loaded : 87.34% 0:20:13 1:02:27" at bounding box center [205, 164] width 128 height 12
click at [175, 164] on div "0:20:13" at bounding box center [161, 163] width 34 height 1
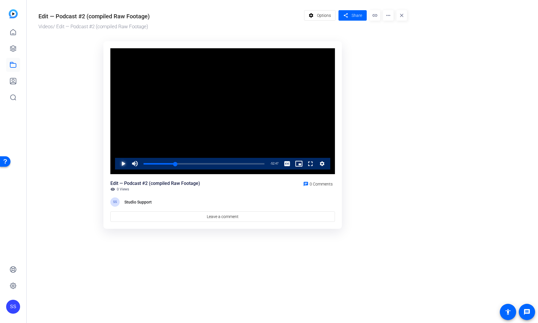
click at [117, 164] on span "Video Player" at bounding box center [117, 164] width 0 height 12
click at [178, 163] on div "Loaded : 26.79% 0:20:52 0:18:49" at bounding box center [204, 163] width 121 height 1
click at [183, 163] on div "Loaded : 29.58% 0:23:16 0:20:52" at bounding box center [204, 163] width 121 height 1
click at [186, 163] on div "Loaded : 32.86% 0:25:10 0:23:17" at bounding box center [204, 163] width 121 height 1
click at [189, 163] on div "Loaded : 35.66% 0:26:54 0:25:10" at bounding box center [204, 163] width 121 height 1
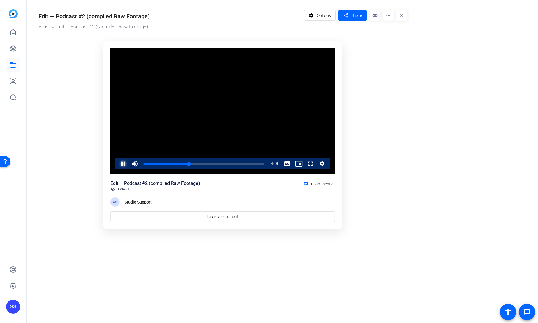
click at [117, 166] on span "Video Player" at bounding box center [117, 164] width 0 height 12
click at [185, 164] on div "0:26:43" at bounding box center [165, 163] width 42 height 1
click at [183, 163] on div "0:24:39" at bounding box center [165, 163] width 42 height 1
click at [182, 163] on div "0:23:27" at bounding box center [164, 163] width 40 height 1
click at [180, 163] on div "0:22:35" at bounding box center [163, 163] width 38 height 1
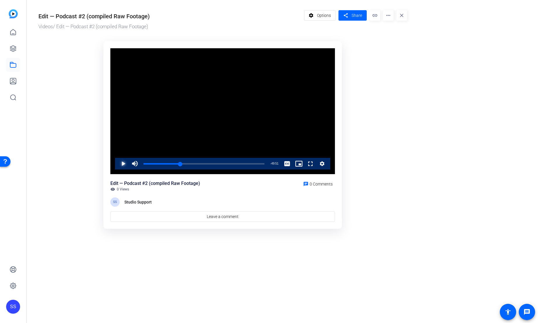
click at [117, 163] on span "Video Player" at bounding box center [117, 164] width 0 height 12
click at [117, 160] on span "Video Player" at bounding box center [117, 164] width 0 height 12
click at [392, 13] on mat-icon "more_horiz" at bounding box center [388, 15] width 10 height 10
click at [409, 34] on span "Edit in Creator" at bounding box center [399, 33] width 24 height 7
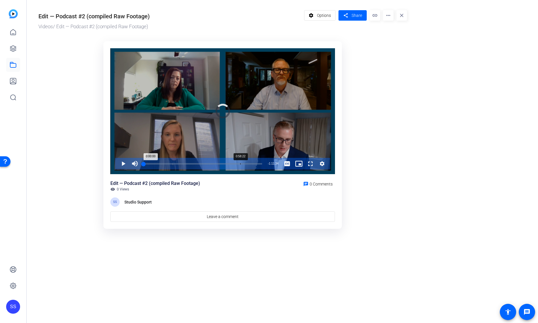
click at [240, 164] on div "0:58:22" at bounding box center [240, 163] width 0 height 1
click at [240, 164] on div "0:58:22" at bounding box center [193, 163] width 98 height 1
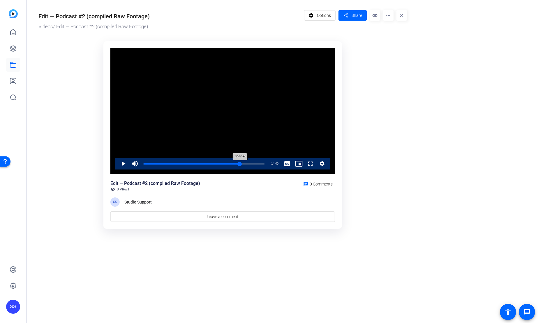
click at [240, 164] on div "0:56:54" at bounding box center [192, 163] width 96 height 1
click at [240, 164] on div "0:57:25" at bounding box center [192, 163] width 97 height 1
click at [241, 164] on div "0:57:46" at bounding box center [193, 163] width 98 height 1
click at [117, 164] on span "Video Player" at bounding box center [117, 164] width 0 height 12
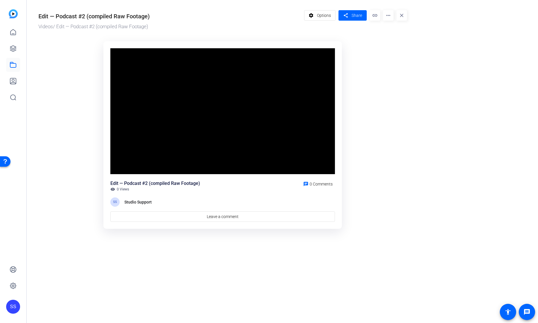
click at [123, 164] on video "Video Player" at bounding box center [222, 111] width 224 height 126
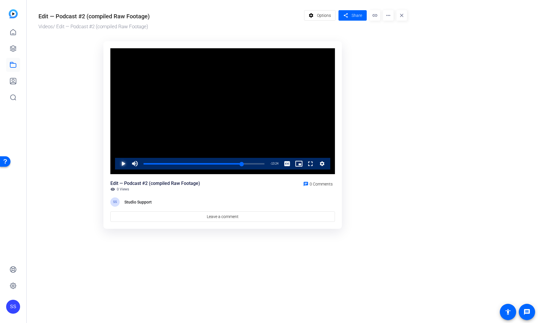
click at [117, 164] on span "Video Player" at bounding box center [117, 164] width 0 height 12
click at [304, 166] on span "Video Player" at bounding box center [304, 164] width 0 height 12
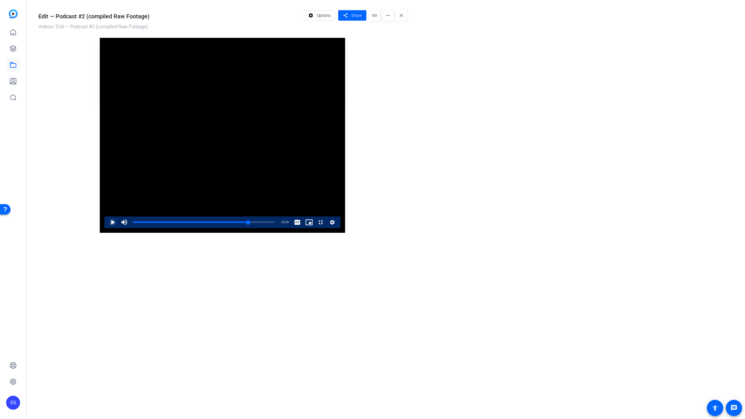
click at [107, 228] on span "Video Player" at bounding box center [107, 223] width 0 height 12
click at [315, 228] on span "Video Player" at bounding box center [315, 223] width 0 height 12
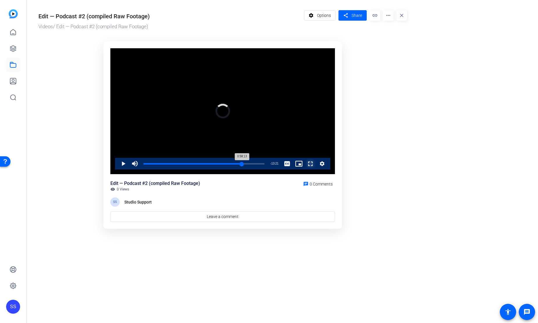
click at [241, 164] on div "0:58:13" at bounding box center [193, 163] width 98 height 1
click at [117, 163] on span "Video Player" at bounding box center [117, 164] width 0 height 12
click at [241, 164] on div "0:57:47" at bounding box center [193, 163] width 98 height 1
click at [117, 163] on span "Video Player" at bounding box center [117, 164] width 0 height 12
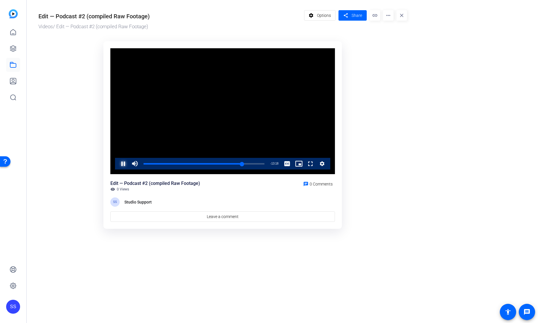
drag, startPoint x: 123, startPoint y: 163, endPoint x: 133, endPoint y: 161, distance: 9.8
click at [117, 163] on span "Video Player" at bounding box center [117, 164] width 0 height 12
click at [245, 166] on div "Progress Bar" at bounding box center [204, 168] width 121 height 5
click at [245, 165] on div "1:00:21" at bounding box center [195, 163] width 102 height 1
click at [246, 165] on div "1:00:54" at bounding box center [195, 163] width 103 height 1
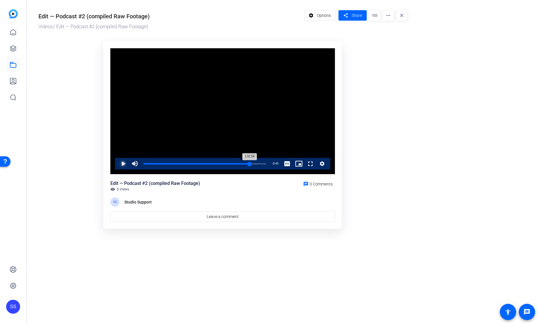
click at [247, 165] on div "1:01:54" at bounding box center [197, 163] width 106 height 1
click at [246, 165] on div "1:00:41" at bounding box center [195, 163] width 102 height 1
click at [248, 165] on div "1:01:54" at bounding box center [197, 163] width 106 height 1
click at [246, 165] on div "1:00:51" at bounding box center [195, 163] width 103 height 1
click at [249, 164] on div "1:01:54" at bounding box center [197, 163] width 106 height 1
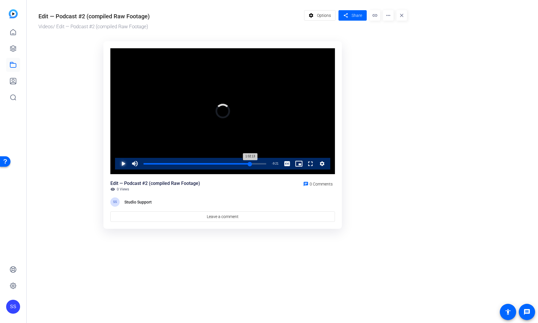
click at [249, 164] on div "1:02:13" at bounding box center [197, 163] width 107 height 1
click at [247, 164] on div "1:01:32" at bounding box center [196, 163] width 104 height 1
click at [246, 164] on div "1:00:00" at bounding box center [246, 163] width 0 height 1
click at [245, 164] on div "1:00:00" at bounding box center [194, 163] width 101 height 1
click at [247, 164] on div "1:01:14" at bounding box center [195, 163] width 103 height 1
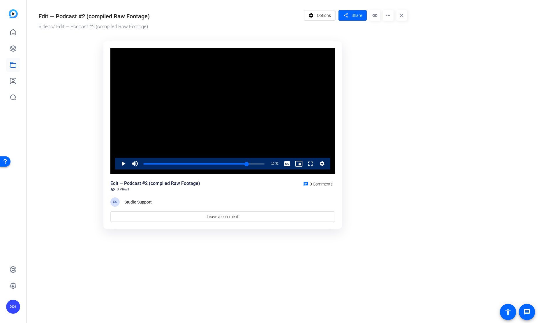
click at [116, 162] on div "Play Mute 0% Current Time 1:01:02 / Duration 1:11:34 Loaded : 86.89% 0:06:33 1:…" at bounding box center [222, 164] width 215 height 12
click at [117, 164] on span "Video Player" at bounding box center [117, 164] width 0 height 12
click at [117, 163] on span "Video Player" at bounding box center [117, 164] width 0 height 12
click at [234, 164] on div "0:53:27" at bounding box center [234, 163] width 0 height 1
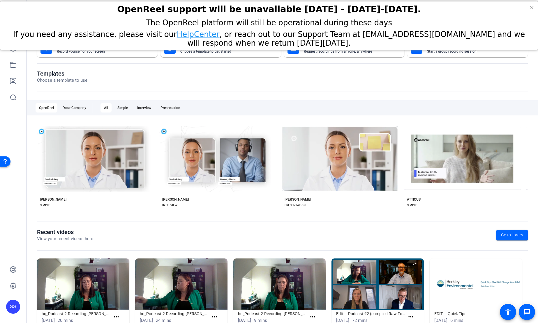
click at [19, 304] on div "SS" at bounding box center [13, 307] width 14 height 14
click at [79, 300] on mat-icon "logout" at bounding box center [77, 298] width 7 height 7
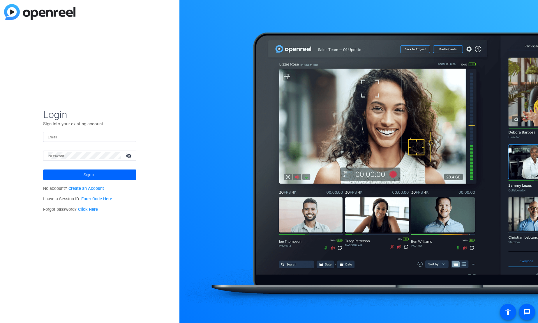
click at [123, 134] on input "Email" at bounding box center [90, 136] width 84 height 7
click at [127, 138] on img at bounding box center [127, 136] width 4 height 7
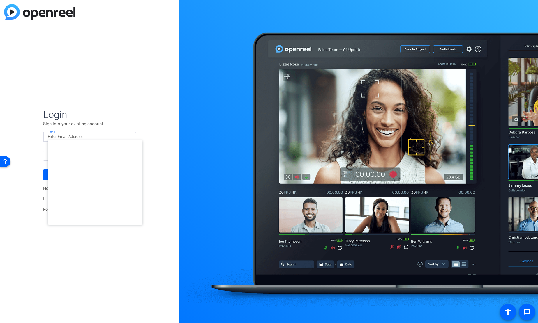
type input "studiosupport@openreel.com"
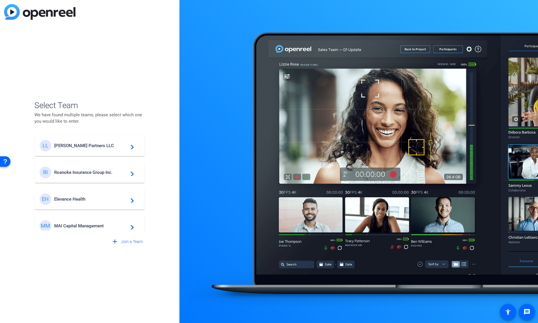
drag, startPoint x: 78, startPoint y: 126, endPoint x: 86, endPoint y: 124, distance: 8.4
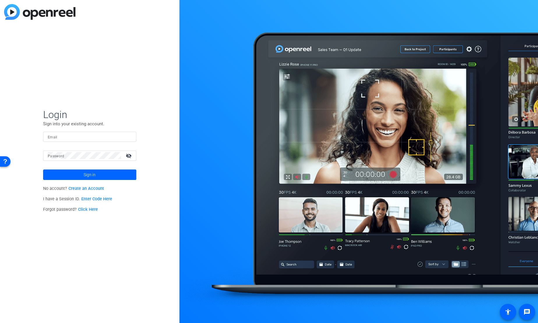
click at [118, 139] on input "Email" at bounding box center [90, 136] width 84 height 7
click at [92, 138] on input "Email" at bounding box center [90, 136] width 84 height 7
click at [113, 139] on input "Email" at bounding box center [90, 136] width 84 height 7
click at [123, 136] on input "Email" at bounding box center [90, 136] width 84 height 7
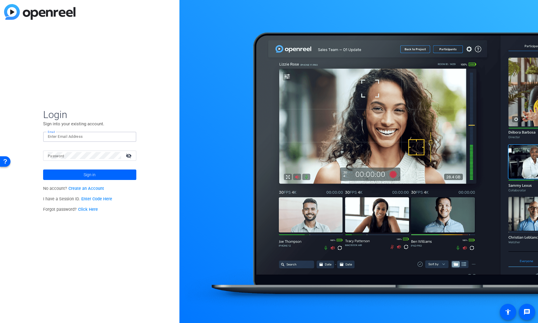
click at [127, 137] on img at bounding box center [127, 136] width 4 height 7
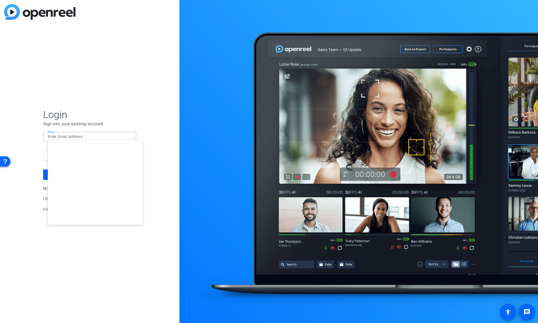
type input "[EMAIL_ADDRESS][DOMAIN_NAME]"
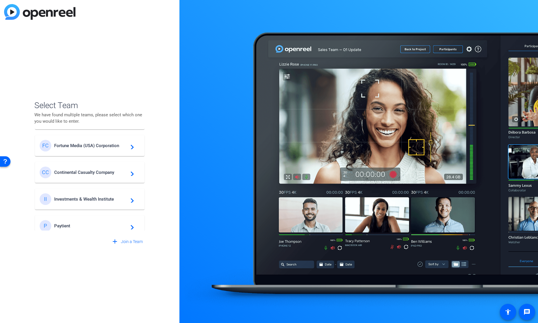
scroll to position [200, 0]
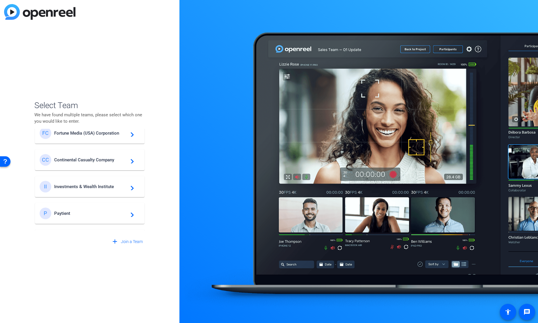
click at [95, 189] on span "Investments & Wealth Institute" at bounding box center [90, 186] width 73 height 5
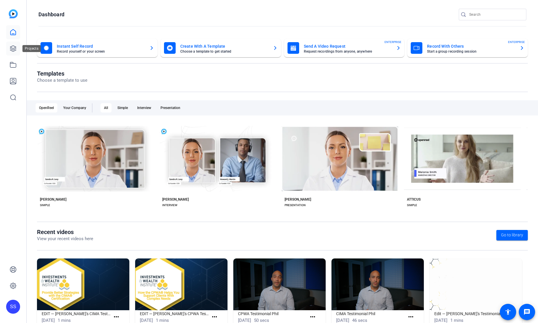
click at [19, 48] on link at bounding box center [13, 49] width 14 height 14
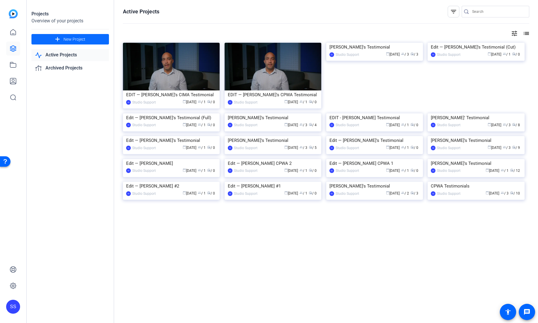
click at [95, 39] on span at bounding box center [69, 39] width 77 height 14
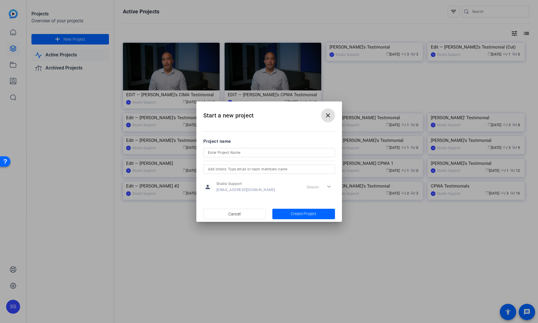
click at [237, 153] on input at bounding box center [269, 152] width 122 height 7
type input "[PERSON_NAME] N's Testimonial"
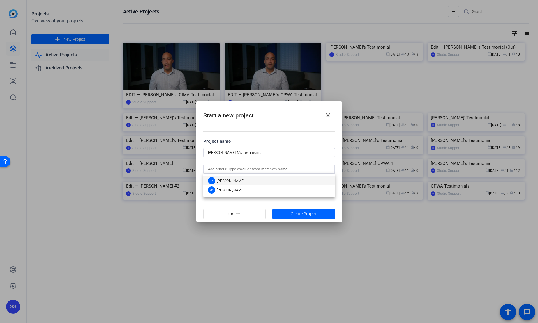
click at [291, 170] on input "text" at bounding box center [269, 169] width 122 height 7
click at [285, 178] on mat-option "DA David Alvarado" at bounding box center [269, 180] width 132 height 9
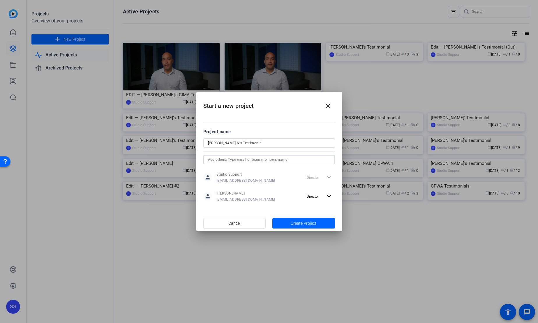
click at [288, 160] on input "text" at bounding box center [269, 159] width 122 height 7
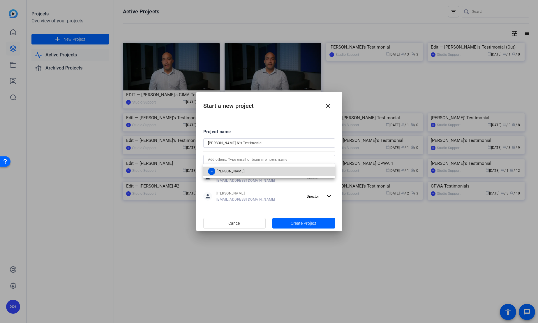
click at [281, 171] on mat-option "JF Jenny Franchi" at bounding box center [269, 171] width 132 height 9
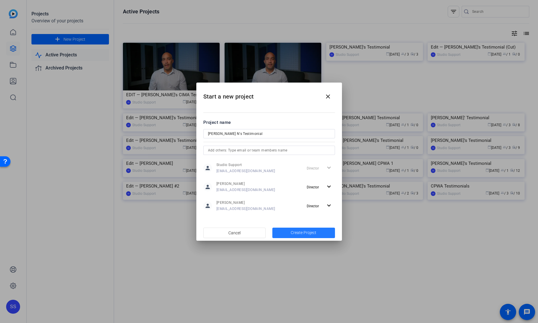
click at [302, 230] on span "Create Project" at bounding box center [303, 233] width 26 height 6
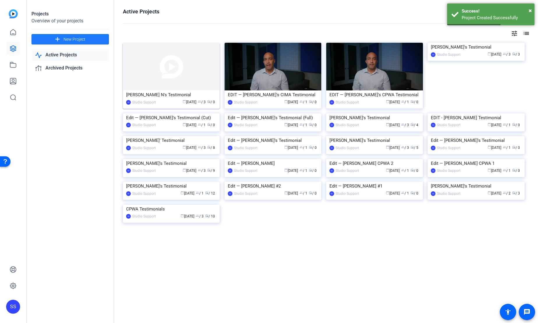
click at [169, 91] on div "[PERSON_NAME] N's Testimonial" at bounding box center [171, 95] width 90 height 9
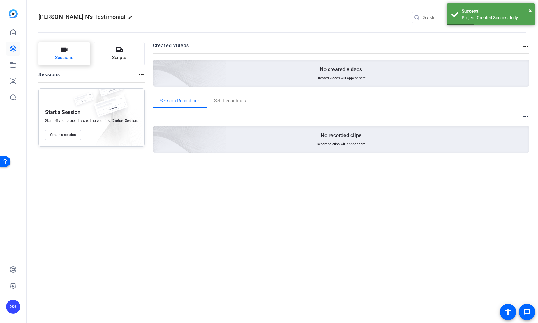
click at [68, 52] on button "Sessions" at bounding box center [64, 53] width 52 height 23
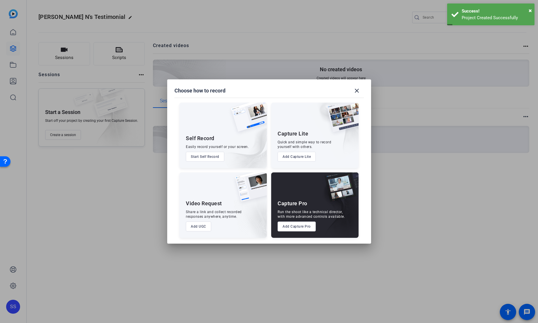
click at [298, 222] on div "Capture Pro Run the shoot like a technical director, with more advanced control…" at bounding box center [314, 205] width 87 height 65
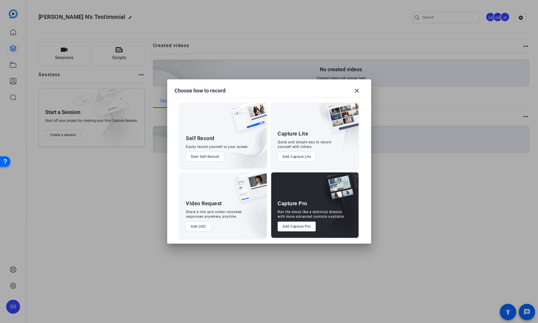
click at [298, 225] on button "Add Capture Pro" at bounding box center [296, 227] width 38 height 10
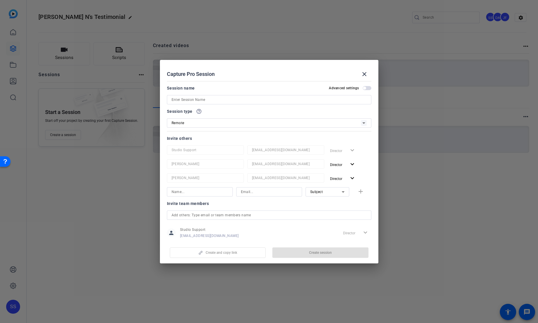
click at [268, 99] on input at bounding box center [268, 99] width 195 height 7
type input "[PERSON_NAME] N's Testimonial"
drag, startPoint x: 311, startPoint y: 255, endPoint x: 300, endPoint y: 250, distance: 13.0
click at [311, 255] on span "button" at bounding box center [320, 253] width 96 height 14
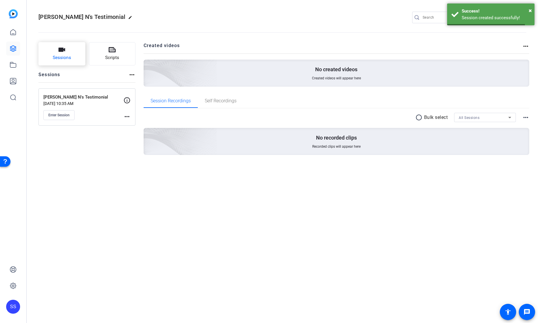
click at [62, 54] on span "Sessions" at bounding box center [62, 57] width 18 height 7
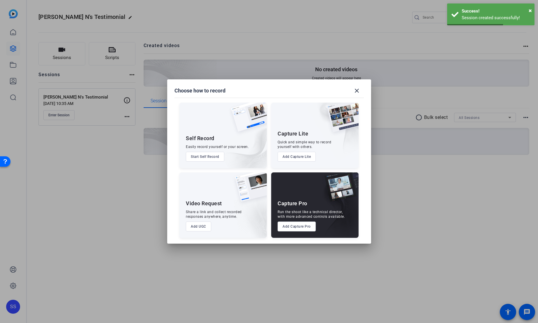
click at [289, 224] on button "Add Capture Pro" at bounding box center [296, 227] width 38 height 10
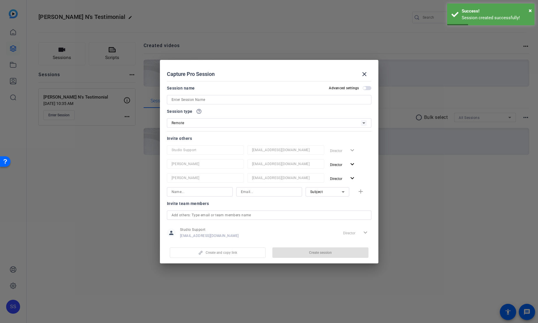
scroll to position [1, 0]
click at [362, 72] on mat-icon "close" at bounding box center [364, 74] width 7 height 7
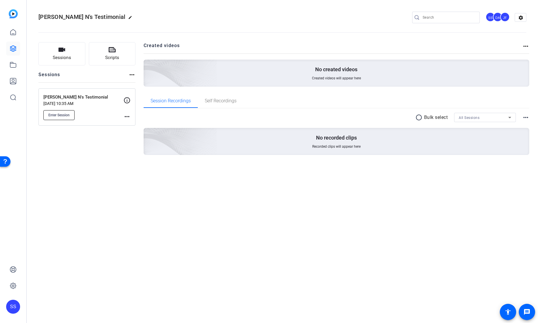
click at [65, 114] on span "Enter Session" at bounding box center [58, 115] width 21 height 5
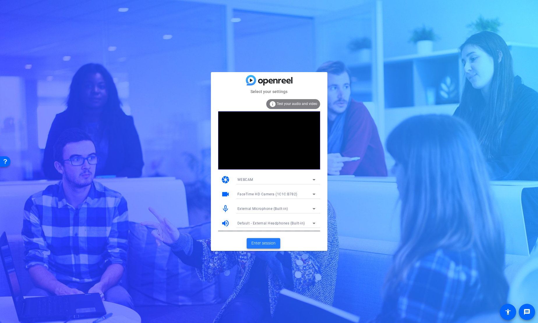
click at [267, 241] on span "Enter session" at bounding box center [263, 243] width 24 height 6
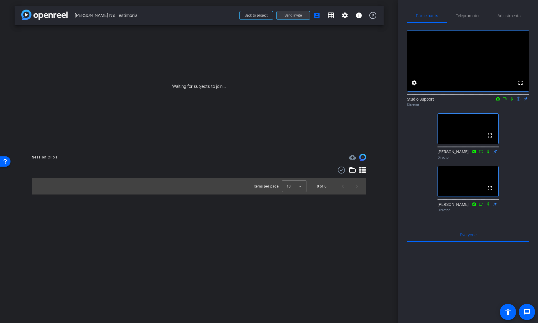
click at [294, 17] on span "Send invite" at bounding box center [292, 15] width 17 height 5
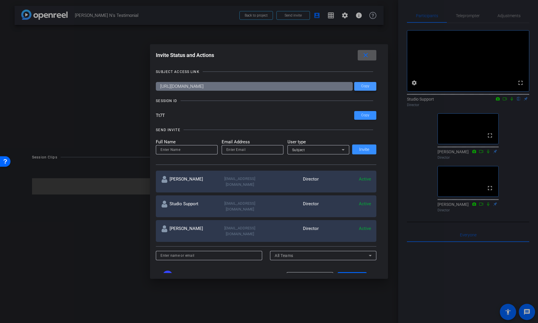
click at [367, 87] on span "Copy" at bounding box center [365, 86] width 8 height 4
click at [368, 55] on mat-icon "close" at bounding box center [365, 55] width 7 height 7
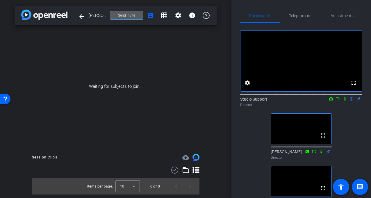
click at [345, 101] on icon at bounding box center [345, 99] width 2 height 4
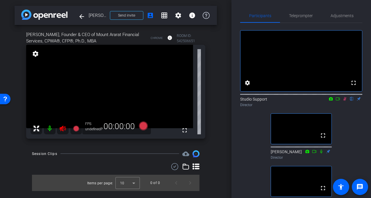
click at [344, 101] on icon at bounding box center [345, 99] width 5 height 4
click at [346, 14] on span "Adjustments" at bounding box center [342, 16] width 23 height 4
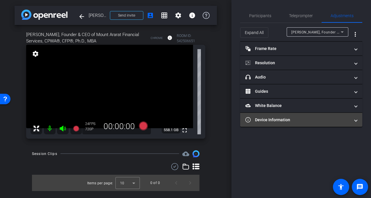
click at [310, 124] on mat-expansion-panel-header "Device Information" at bounding box center [301, 120] width 122 height 14
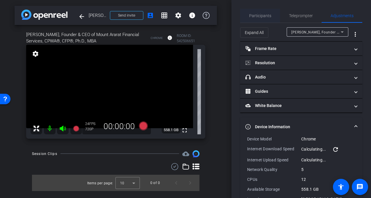
click at [261, 14] on span "Participants" at bounding box center [260, 16] width 22 height 4
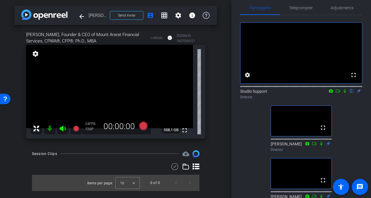
scroll to position [8, 0]
click at [248, 119] on div "fullscreen settings Studio Support flip Director fullscreen [PERSON_NAME] Direc…" at bounding box center [301, 111] width 122 height 192
click at [127, 17] on span "Send invite" at bounding box center [126, 15] width 17 height 5
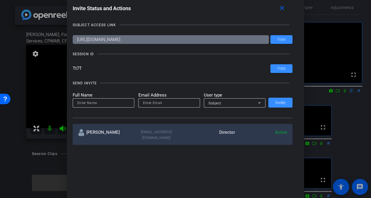
drag, startPoint x: 85, startPoint y: 68, endPoint x: 68, endPoint y: 68, distance: 16.6
click at [68, 68] on div "Invite Status and Actions close SUBJECT ACCESS LINK [URL][DOMAIN_NAME] Copy SES…" at bounding box center [186, 74] width 238 height 154
click at [133, 66] on input "Tt7T" at bounding box center [172, 68] width 198 height 9
click at [132, 60] on div "SUBJECT ACCESS LINK [URL][DOMAIN_NAME] Copy SESSION ID Tt7T Copy SEND INVITE Fu…" at bounding box center [186, 80] width 226 height 129
click at [284, 9] on mat-icon "close" at bounding box center [282, 8] width 7 height 7
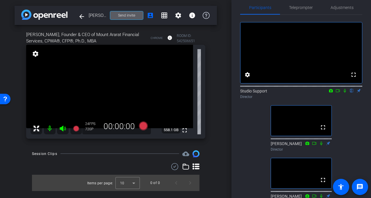
click at [118, 13] on span "Send invite" at bounding box center [126, 15] width 17 height 5
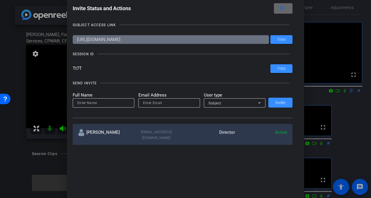
click at [286, 9] on mat-icon "close" at bounding box center [282, 8] width 7 height 7
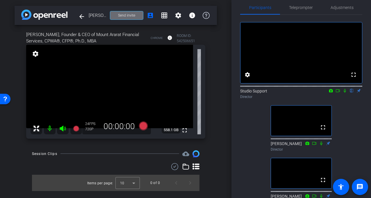
click at [123, 18] on span at bounding box center [126, 15] width 33 height 14
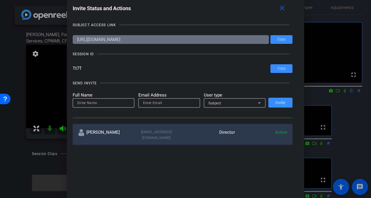
click at [86, 69] on input "Tt7T" at bounding box center [172, 68] width 198 height 9
click at [282, 8] on mat-icon "close" at bounding box center [282, 8] width 7 height 7
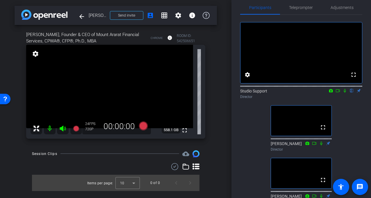
click at [49, 128] on mat-icon at bounding box center [50, 129] width 12 height 12
click at [50, 128] on mat-icon at bounding box center [50, 129] width 12 height 12
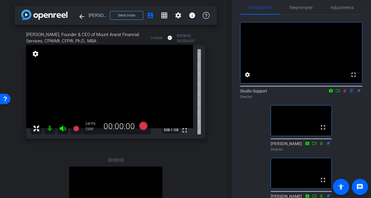
click at [48, 127] on mat-icon at bounding box center [50, 129] width 12 height 12
click at [61, 128] on icon at bounding box center [63, 129] width 6 height 6
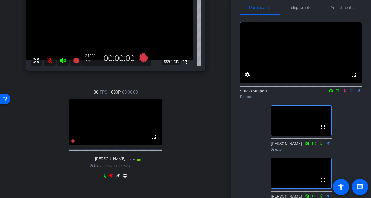
scroll to position [118, 0]
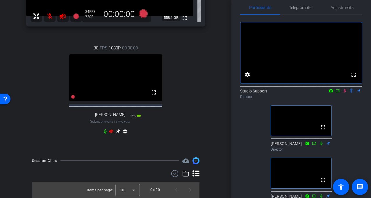
click at [113, 131] on icon at bounding box center [111, 131] width 5 height 5
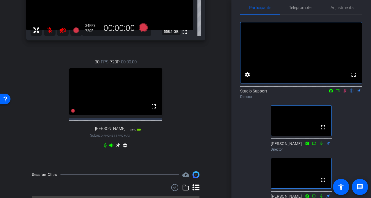
scroll to position [19, 0]
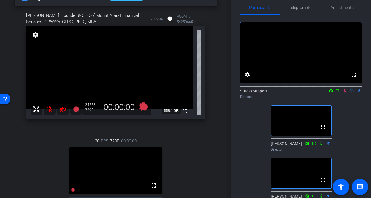
click at [342, 93] on mat-icon at bounding box center [345, 90] width 7 height 5
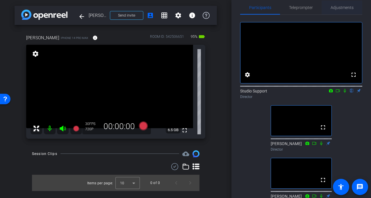
click at [338, 6] on span "Adjustments" at bounding box center [342, 8] width 23 height 4
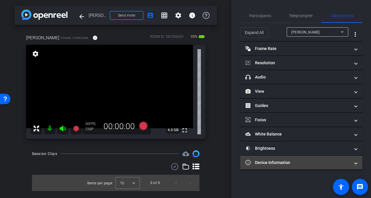
click at [274, 162] on mat-panel-title "Device Information" at bounding box center [298, 163] width 105 height 6
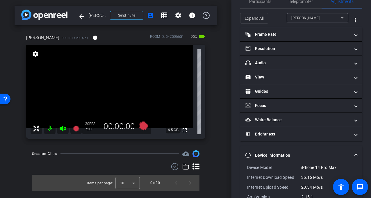
scroll to position [49, 0]
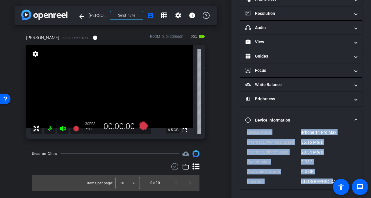
drag, startPoint x: 325, startPoint y: 181, endPoint x: 247, endPoint y: 131, distance: 92.5
click at [247, 131] on div "Device Model iPhone 14 Pro Max Internet Download Speed 35.16 Mb/s Internet Uplo…" at bounding box center [301, 160] width 122 height 60
copy div "Device Model iPhone 14 Pro Max Internet Download Speed 35.16 Mb/s Internet Uplo…"
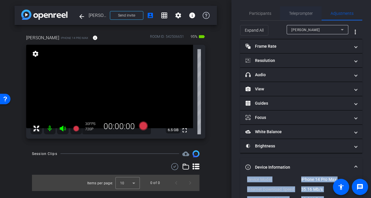
scroll to position [0, 0]
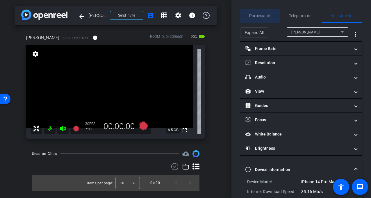
click at [254, 15] on span "Participants" at bounding box center [260, 16] width 22 height 4
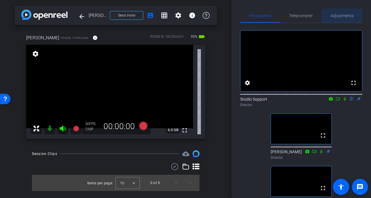
click at [345, 16] on span "Adjustments" at bounding box center [342, 16] width 23 height 4
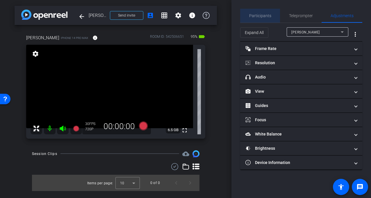
click at [269, 18] on span "Participants" at bounding box center [260, 16] width 22 height 4
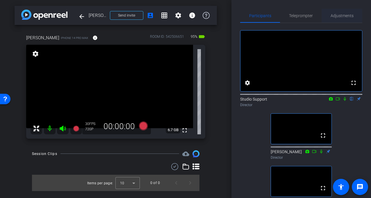
click at [335, 17] on span "Adjustments" at bounding box center [342, 16] width 23 height 4
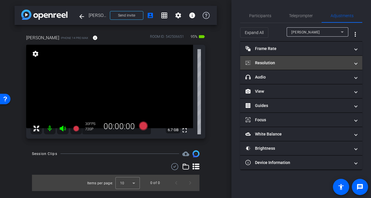
click at [270, 65] on mat-panel-title "Resolution" at bounding box center [298, 63] width 105 height 6
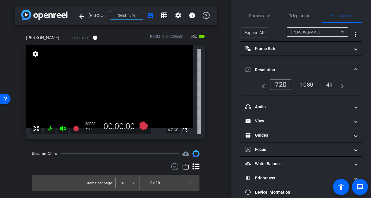
click at [309, 83] on div "1080" at bounding box center [307, 85] width 22 height 10
click at [253, 12] on span "Participants" at bounding box center [260, 16] width 22 height 14
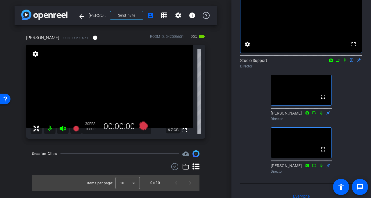
scroll to position [16, 0]
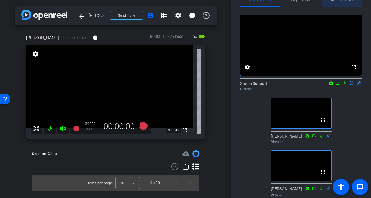
click at [349, 1] on span "Adjustments" at bounding box center [342, 0] width 23 height 4
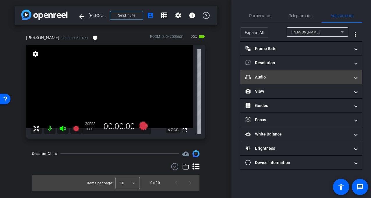
click at [293, 79] on mat-panel-title "headphone icon Audio" at bounding box center [298, 77] width 105 height 6
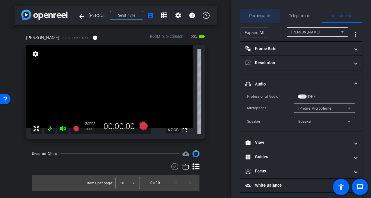
click at [257, 17] on span "Participants" at bounding box center [260, 16] width 22 height 4
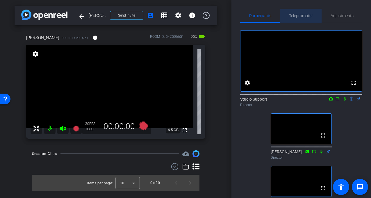
click at [297, 17] on span "Teleprompter" at bounding box center [301, 16] width 24 height 4
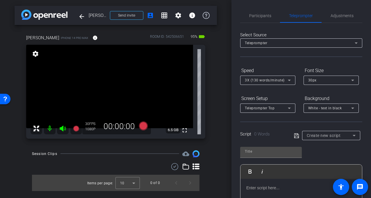
click at [264, 25] on div "Select Source Teleprompter Speed 3X (130 words/minute) Font Size 30px Screen Se…" at bounding box center [301, 166] width 122 height 286
click at [263, 19] on span "Participants" at bounding box center [260, 16] width 22 height 14
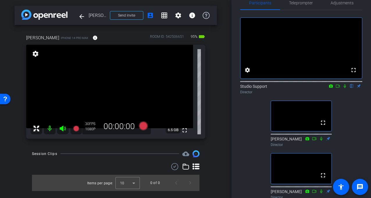
scroll to position [10, 0]
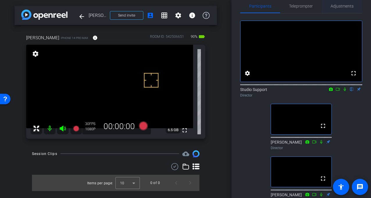
click at [343, 7] on span "Adjustments" at bounding box center [342, 6] width 23 height 4
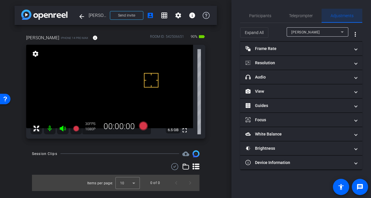
scroll to position [0, 0]
click at [293, 18] on span "Teleprompter" at bounding box center [301, 16] width 24 height 4
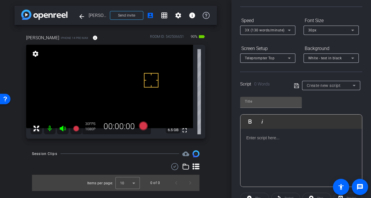
scroll to position [62, 0]
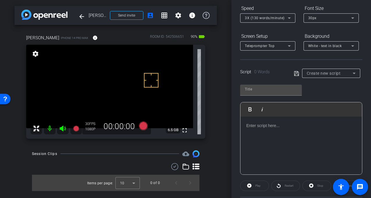
click at [295, 134] on div at bounding box center [302, 146] width 122 height 58
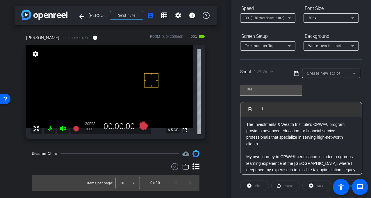
scroll to position [0, 0]
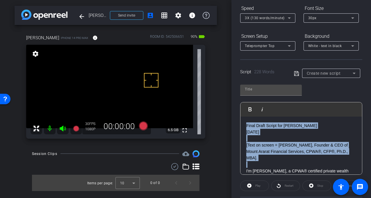
drag, startPoint x: 285, startPoint y: 160, endPoint x: 213, endPoint y: 111, distance: 86.1
click at [219, 127] on div "arrow_back [PERSON_NAME] N's Testimonial Back to project Send invite account_bo…" at bounding box center [185, 99] width 371 height 198
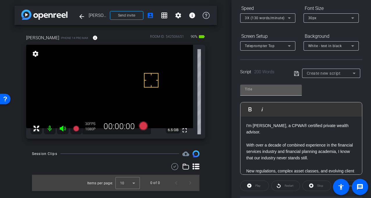
click at [260, 89] on input "text" at bounding box center [271, 89] width 52 height 7
type input "[PERSON_NAME]"
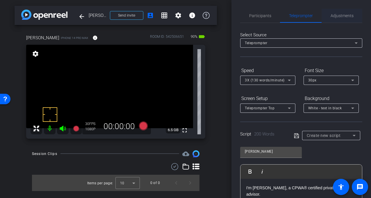
click at [345, 16] on span "Adjustments" at bounding box center [342, 16] width 23 height 4
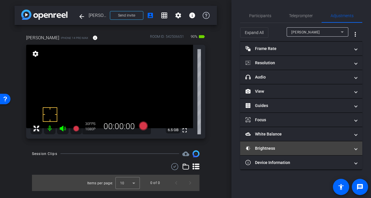
click at [279, 150] on mat-panel-title "Brightness" at bounding box center [298, 149] width 105 height 6
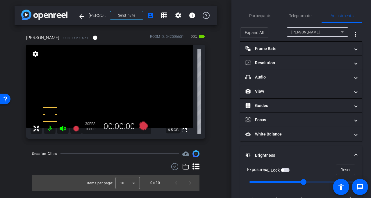
click at [287, 171] on span "button" at bounding box center [285, 170] width 9 height 4
click at [254, 17] on span "Participants" at bounding box center [260, 16] width 22 height 4
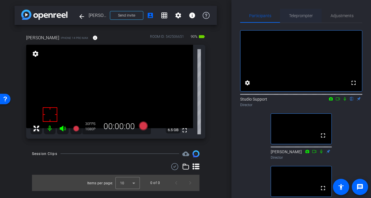
click at [301, 18] on span "Teleprompter" at bounding box center [301, 16] width 24 height 14
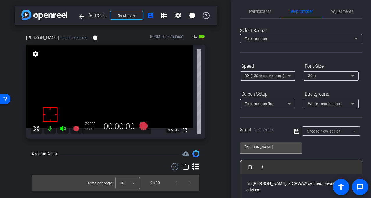
scroll to position [9, 0]
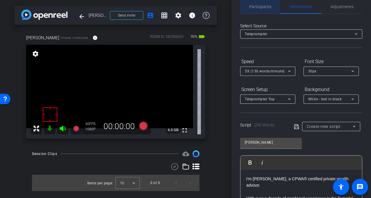
click at [259, 12] on span "Participants" at bounding box center [260, 7] width 22 height 14
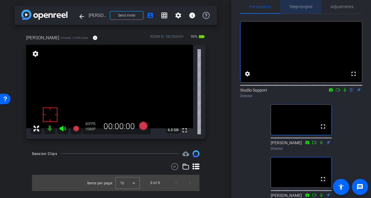
click at [304, 7] on span "Teleprompter" at bounding box center [301, 7] width 24 height 4
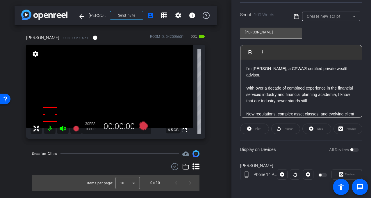
scroll to position [120, 0]
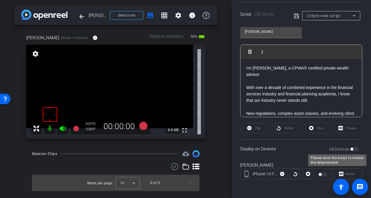
click at [355, 150] on div "All Devices" at bounding box center [345, 149] width 30 height 6
drag, startPoint x: 296, startPoint y: 15, endPoint x: 301, endPoint y: 22, distance: 8.7
click at [296, 15] on icon at bounding box center [296, 15] width 5 height 5
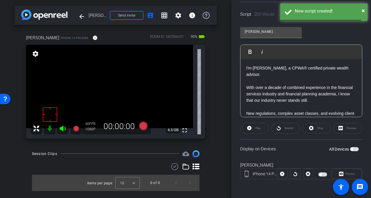
click at [356, 149] on span "button" at bounding box center [354, 149] width 9 height 4
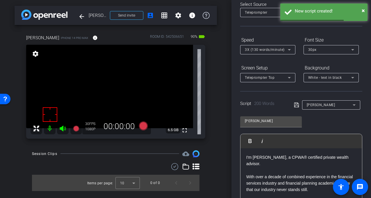
scroll to position [0, 0]
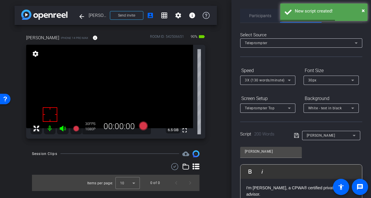
click at [251, 12] on span "Participants" at bounding box center [260, 16] width 22 height 14
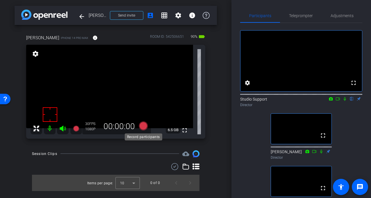
click at [147, 125] on icon at bounding box center [144, 126] width 14 height 10
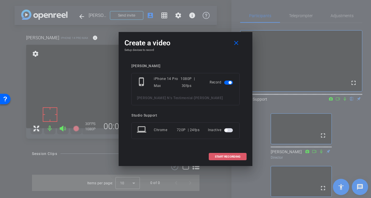
click at [218, 157] on span "START RECORDING" at bounding box center [228, 156] width 26 height 3
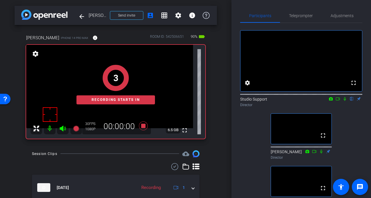
click at [347, 121] on div "fullscreen settings Studio Support flip Director fullscreen [PERSON_NAME] Direc…" at bounding box center [301, 119] width 122 height 192
click at [346, 101] on icon at bounding box center [345, 99] width 5 height 4
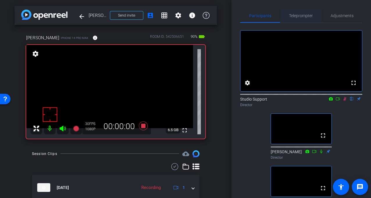
click at [307, 15] on span "Teleprompter" at bounding box center [301, 16] width 24 height 4
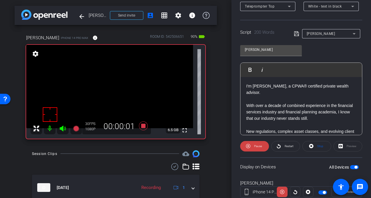
scroll to position [120, 0]
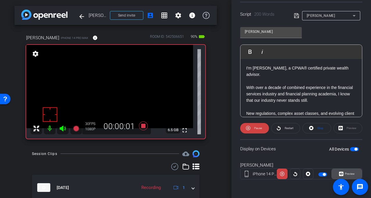
click at [350, 173] on span "Preview" at bounding box center [350, 173] width 10 height 3
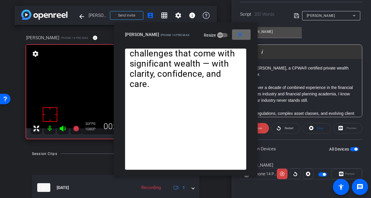
click at [241, 35] on mat-icon "close" at bounding box center [240, 34] width 7 height 7
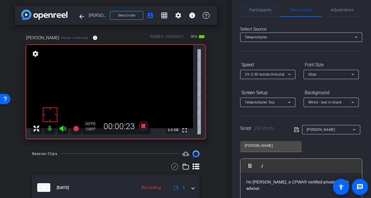
scroll to position [0, 0]
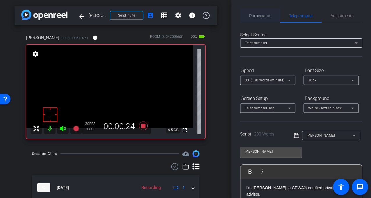
click at [260, 18] on span "Participants" at bounding box center [260, 16] width 22 height 4
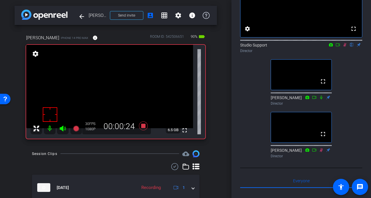
scroll to position [106, 0]
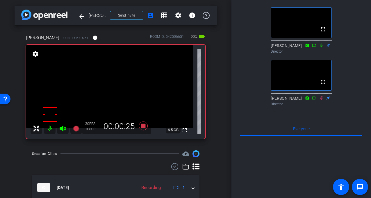
click at [322, 47] on icon at bounding box center [321, 45] width 5 height 4
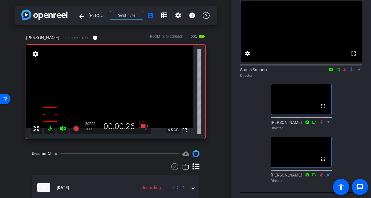
scroll to position [0, 0]
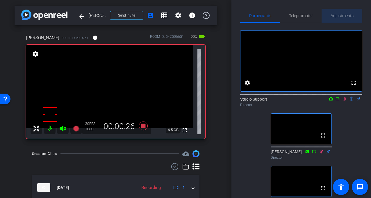
click at [331, 16] on span "Adjustments" at bounding box center [342, 16] width 23 height 4
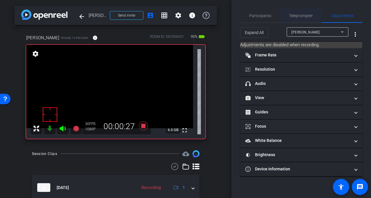
click at [303, 15] on span "Teleprompter" at bounding box center [301, 16] width 24 height 4
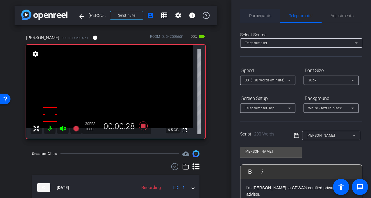
click at [261, 14] on span "Participants" at bounding box center [260, 16] width 22 height 4
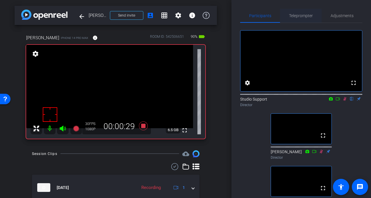
drag, startPoint x: 309, startPoint y: 13, endPoint x: 311, endPoint y: 15, distance: 3.1
click at [309, 14] on span "Teleprompter" at bounding box center [301, 16] width 24 height 4
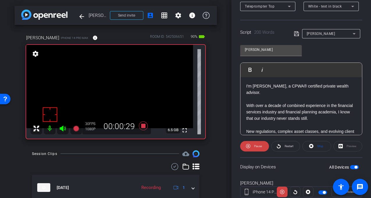
scroll to position [120, 0]
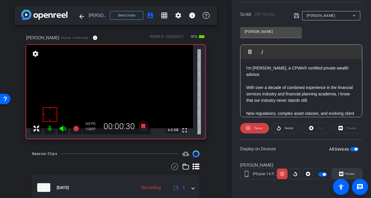
click at [353, 174] on span "Preview" at bounding box center [350, 173] width 10 height 3
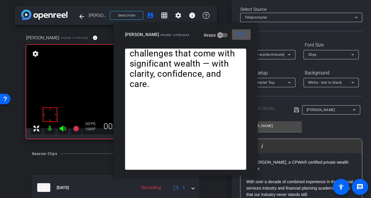
scroll to position [0, 0]
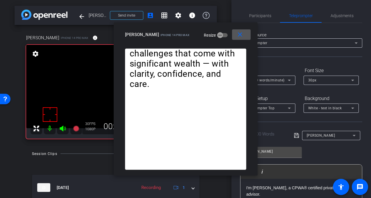
click at [282, 79] on span "3X (130 words/minute)" at bounding box center [265, 80] width 40 height 4
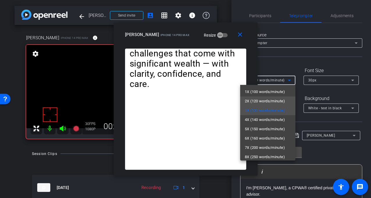
click at [274, 103] on span "2X (120 words/minute)" at bounding box center [265, 101] width 40 height 7
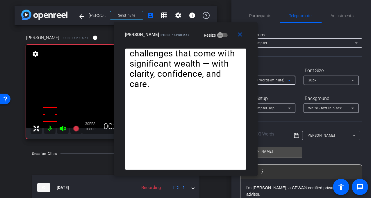
click at [277, 79] on span "2X (120 words/minute)" at bounding box center [265, 80] width 40 height 4
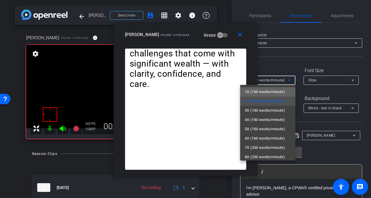
click at [268, 89] on span "1X (100 words/minute)" at bounding box center [265, 91] width 40 height 7
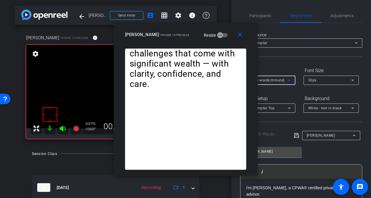
click at [280, 81] on span "1X (100 words/minute)" at bounding box center [265, 80] width 40 height 4
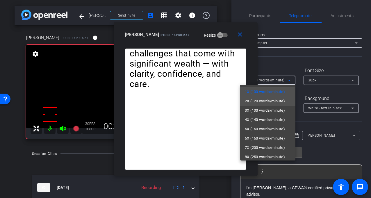
click at [274, 99] on span "2X (120 words/minute)" at bounding box center [265, 101] width 40 height 7
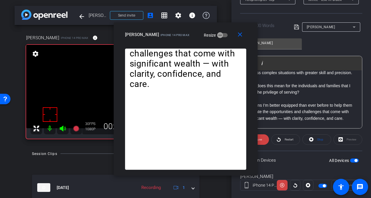
scroll to position [63, 0]
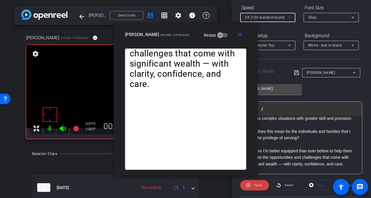
click at [257, 18] on span "2X (120 words/minute)" at bounding box center [265, 17] width 40 height 4
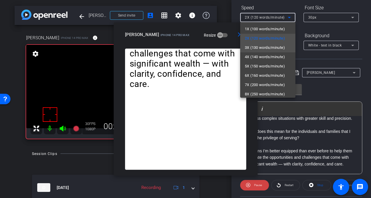
click at [275, 49] on span "3X (130 words/minute)" at bounding box center [265, 47] width 40 height 7
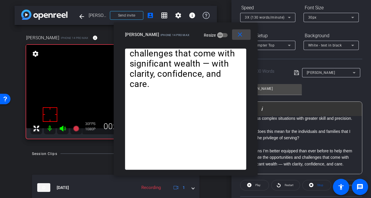
click at [243, 37] on mat-icon "close" at bounding box center [240, 34] width 7 height 7
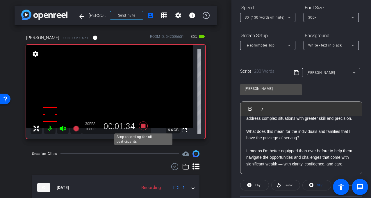
click at [142, 125] on icon at bounding box center [143, 126] width 9 height 9
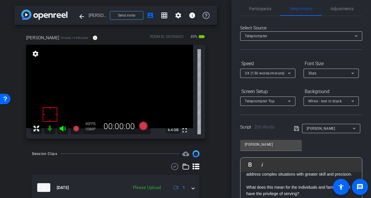
scroll to position [0, 0]
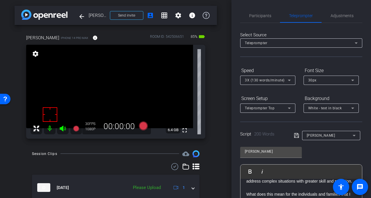
drag, startPoint x: 271, startPoint y: 16, endPoint x: 297, endPoint y: 29, distance: 28.2
click at [271, 16] on div "Participants" at bounding box center [260, 16] width 40 height 14
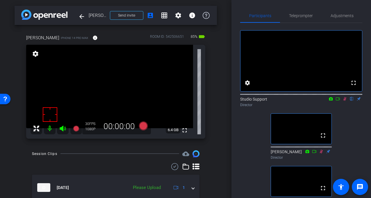
click at [346, 101] on icon at bounding box center [345, 99] width 5 height 4
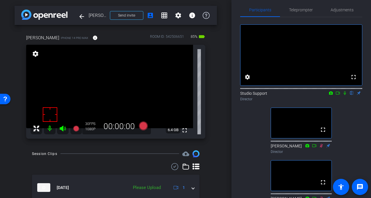
scroll to position [6, 0]
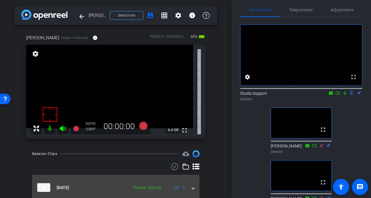
click at [195, 189] on mat-expansion-panel-header "[DATE] Please Upload 1" at bounding box center [116, 188] width 168 height 26
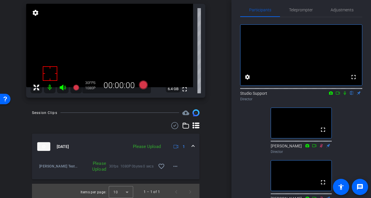
scroll to position [43, 0]
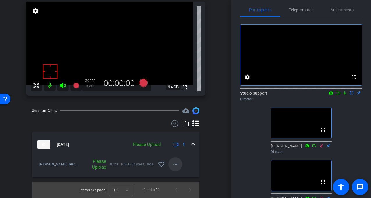
click at [175, 166] on mat-icon "more_horiz" at bounding box center [175, 164] width 7 height 7
click at [180, 178] on span "Upload" at bounding box center [184, 176] width 23 height 7
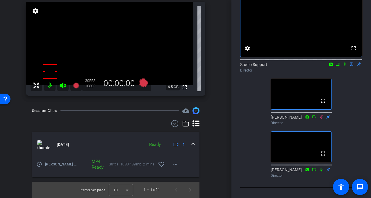
click at [40, 166] on mat-icon "play_circle_outline" at bounding box center [39, 165] width 6 height 6
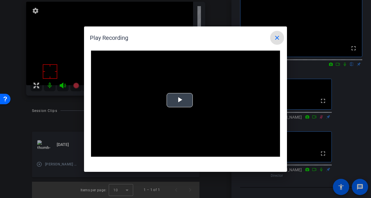
click at [166, 106] on video "Video Player" at bounding box center [185, 104] width 189 height 107
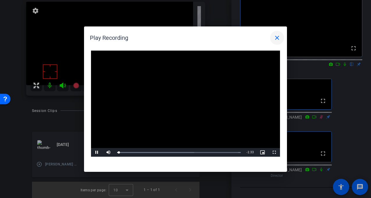
click at [277, 37] on mat-icon "close" at bounding box center [277, 37] width 7 height 7
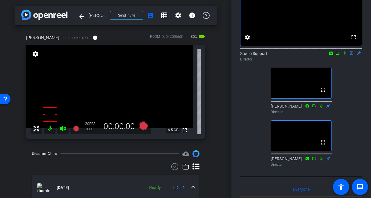
scroll to position [31, 0]
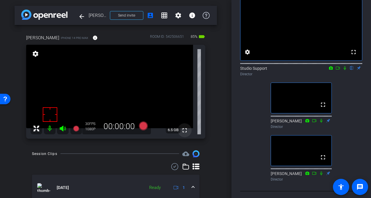
click at [185, 131] on mat-icon "fullscreen" at bounding box center [184, 130] width 7 height 7
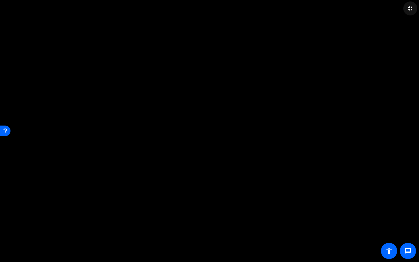
click at [412, 10] on mat-icon "fullscreen_exit" at bounding box center [410, 8] width 7 height 7
